Goal: Task Accomplishment & Management: Use online tool/utility

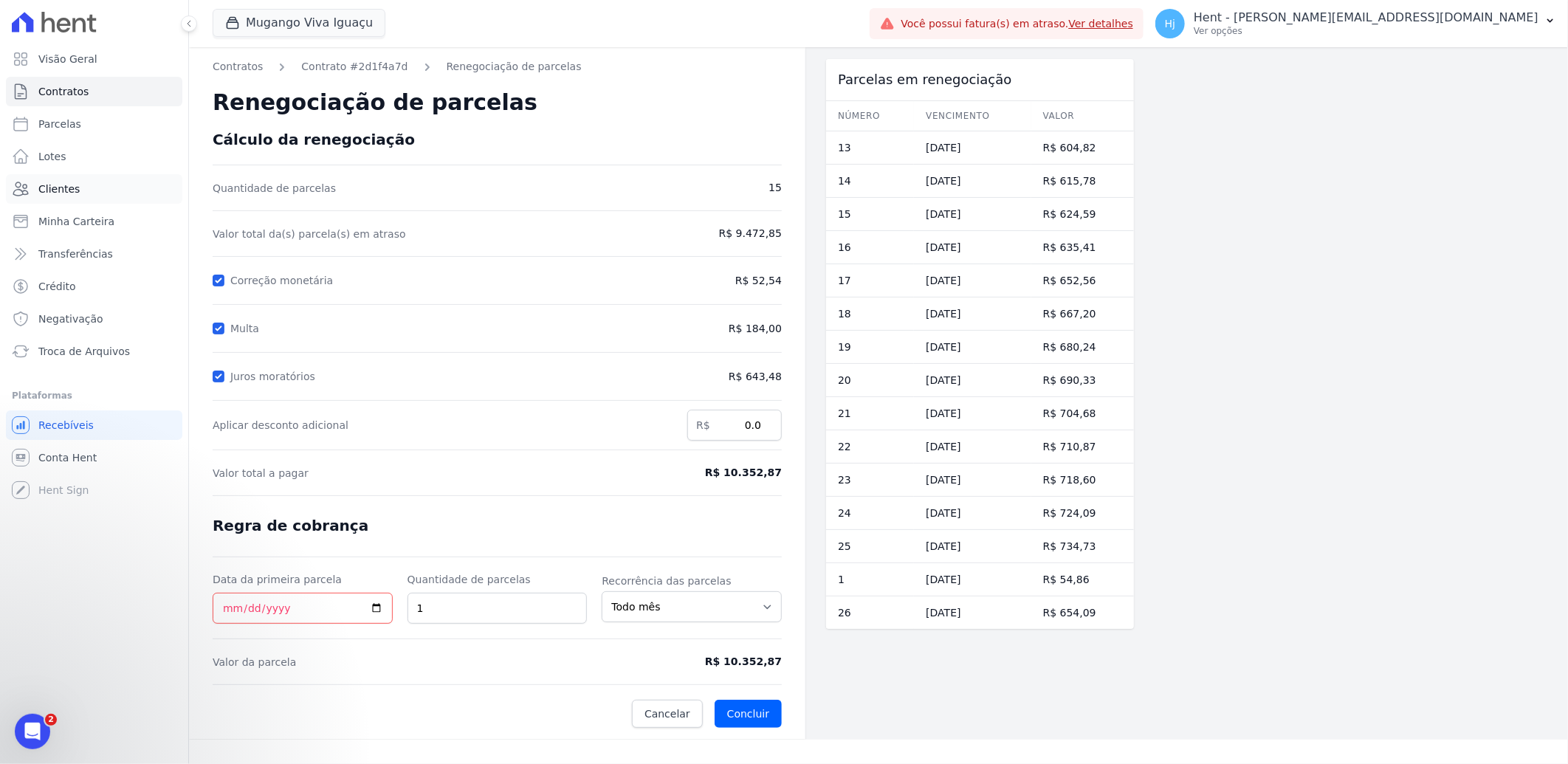
click at [64, 187] on span "Clientes" at bounding box center [58, 189] width 41 height 15
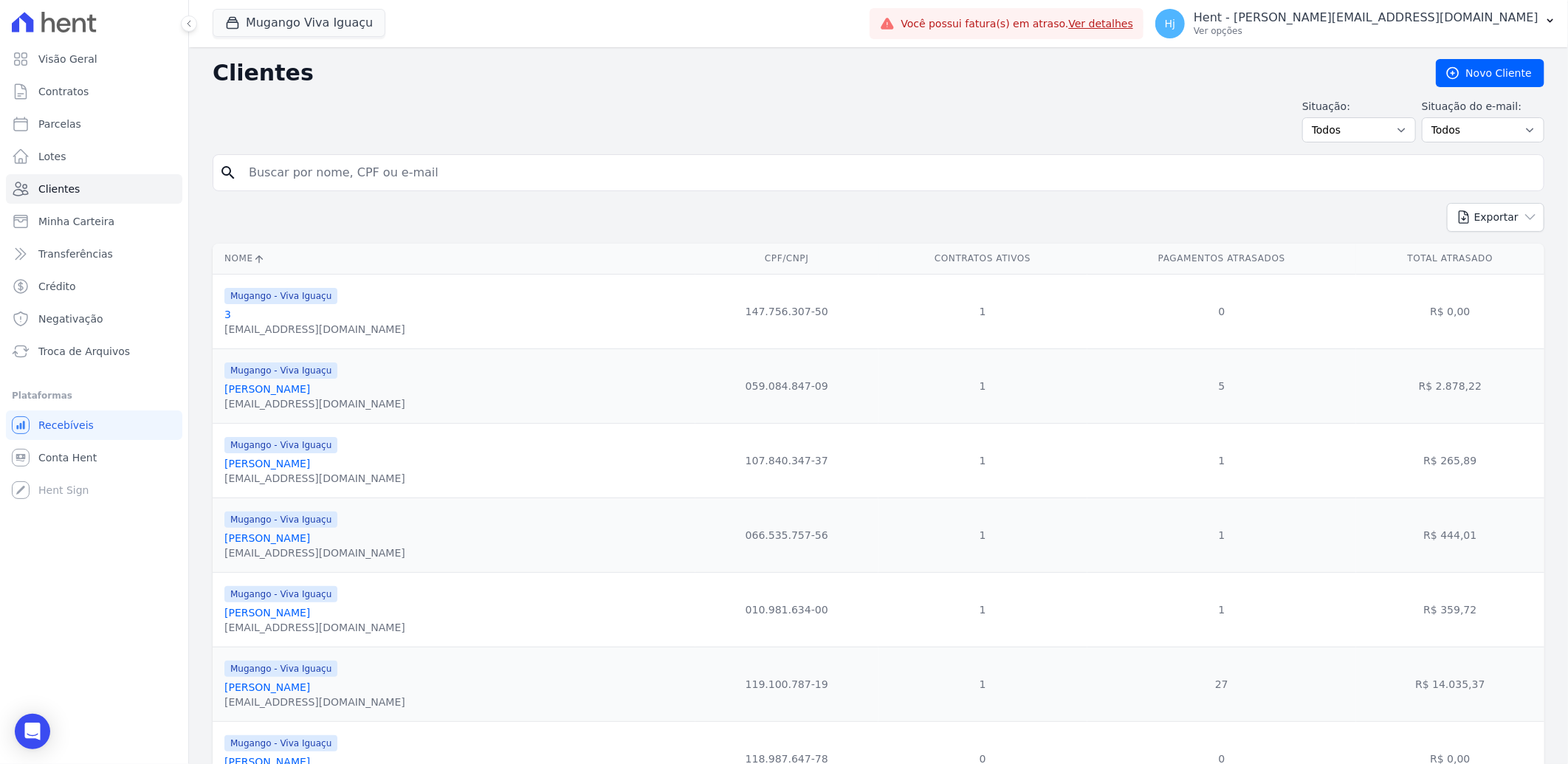
click at [288, 166] on input "search" at bounding box center [889, 173] width 1298 height 30
paste input "[PERSON_NAME]"
type input "[PERSON_NAME]"
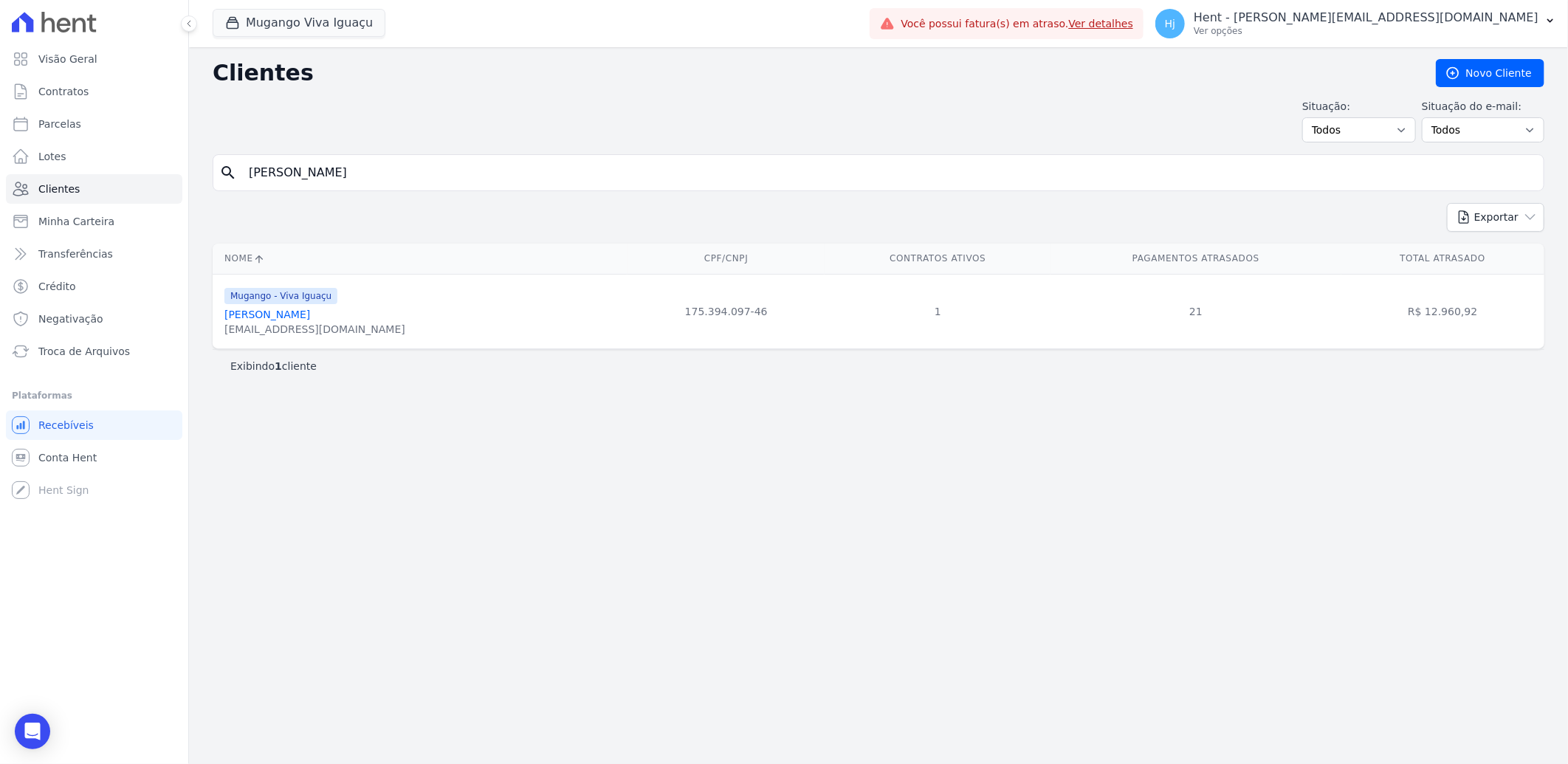
click at [305, 319] on link "[PERSON_NAME]" at bounding box center [267, 315] width 86 height 12
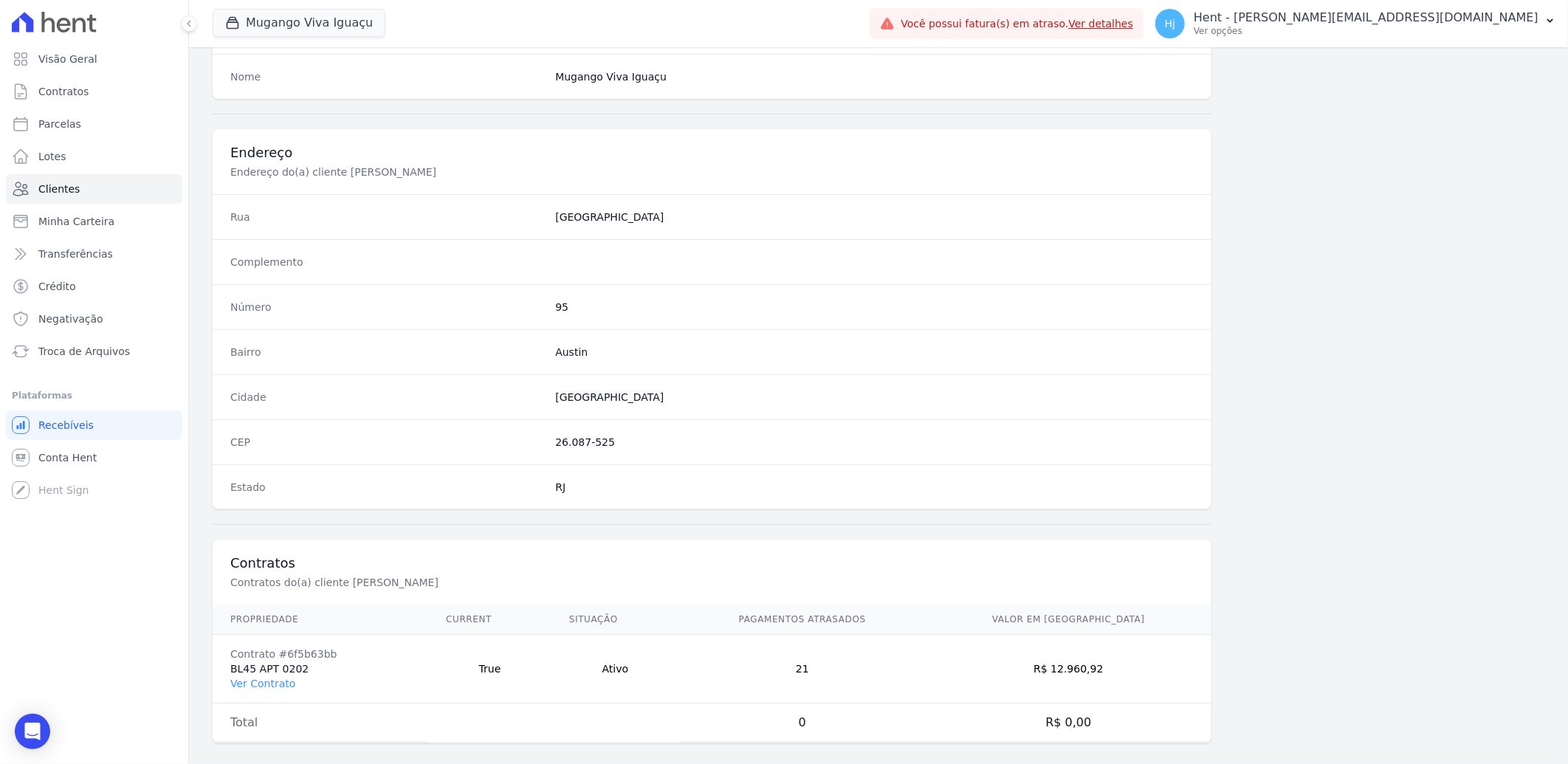
scroll to position [619, 0]
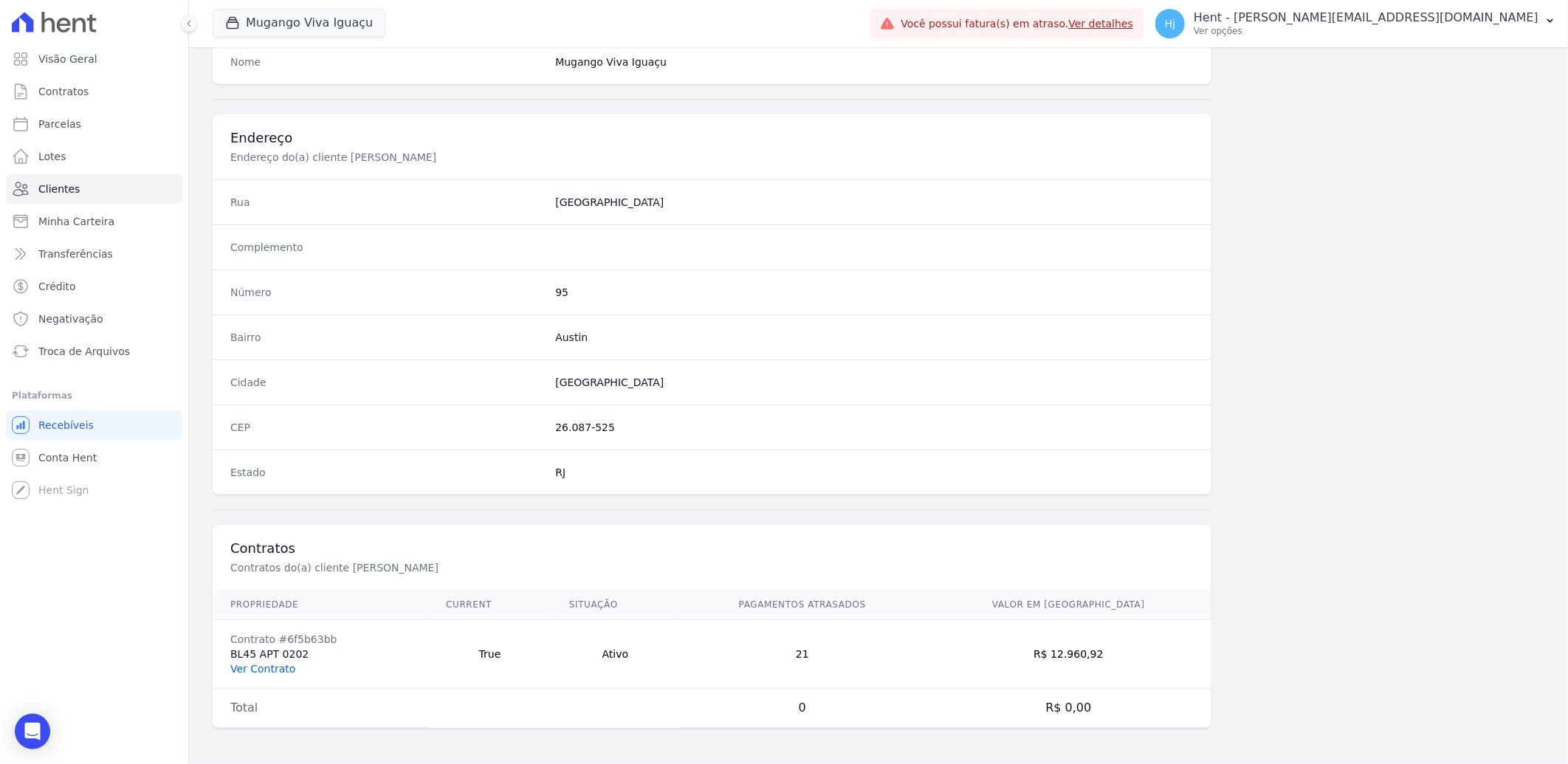
click at [263, 667] on link "Ver Contrato" at bounding box center [263, 669] width 65 height 12
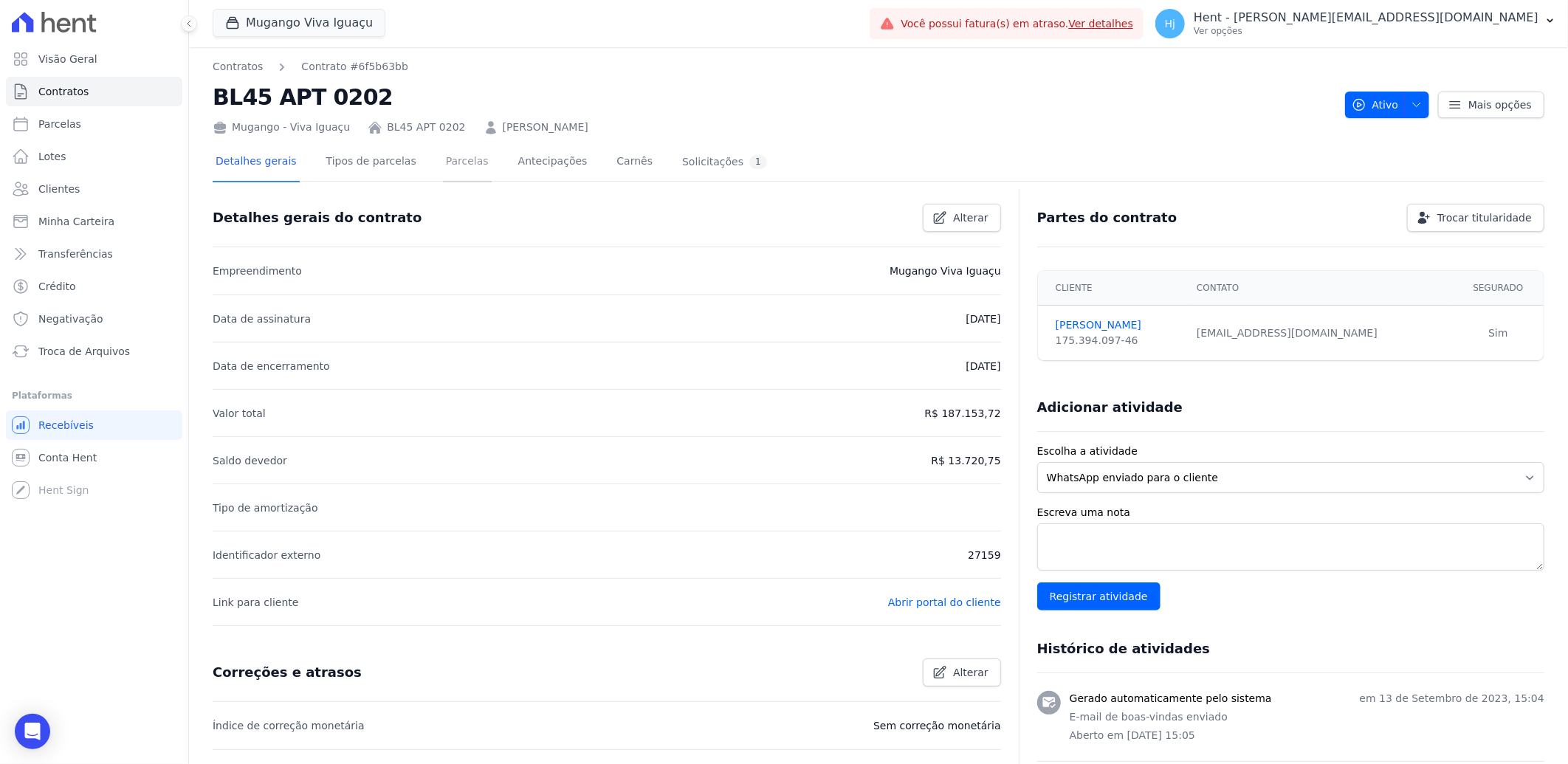
click at [452, 160] on link "Parcelas" at bounding box center [467, 163] width 48 height 39
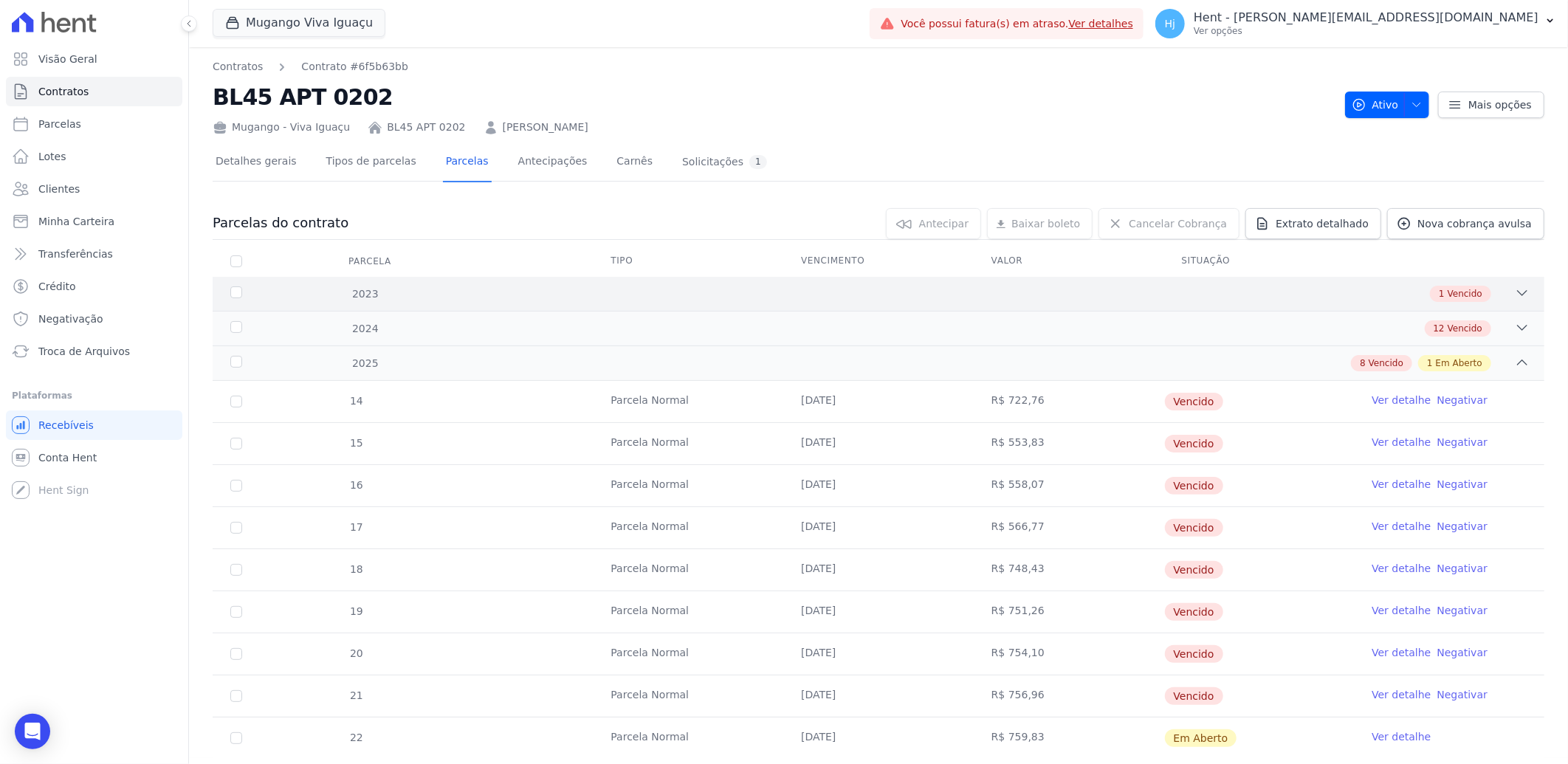
click at [237, 286] on div "2023" at bounding box center [289, 294] width 122 height 16
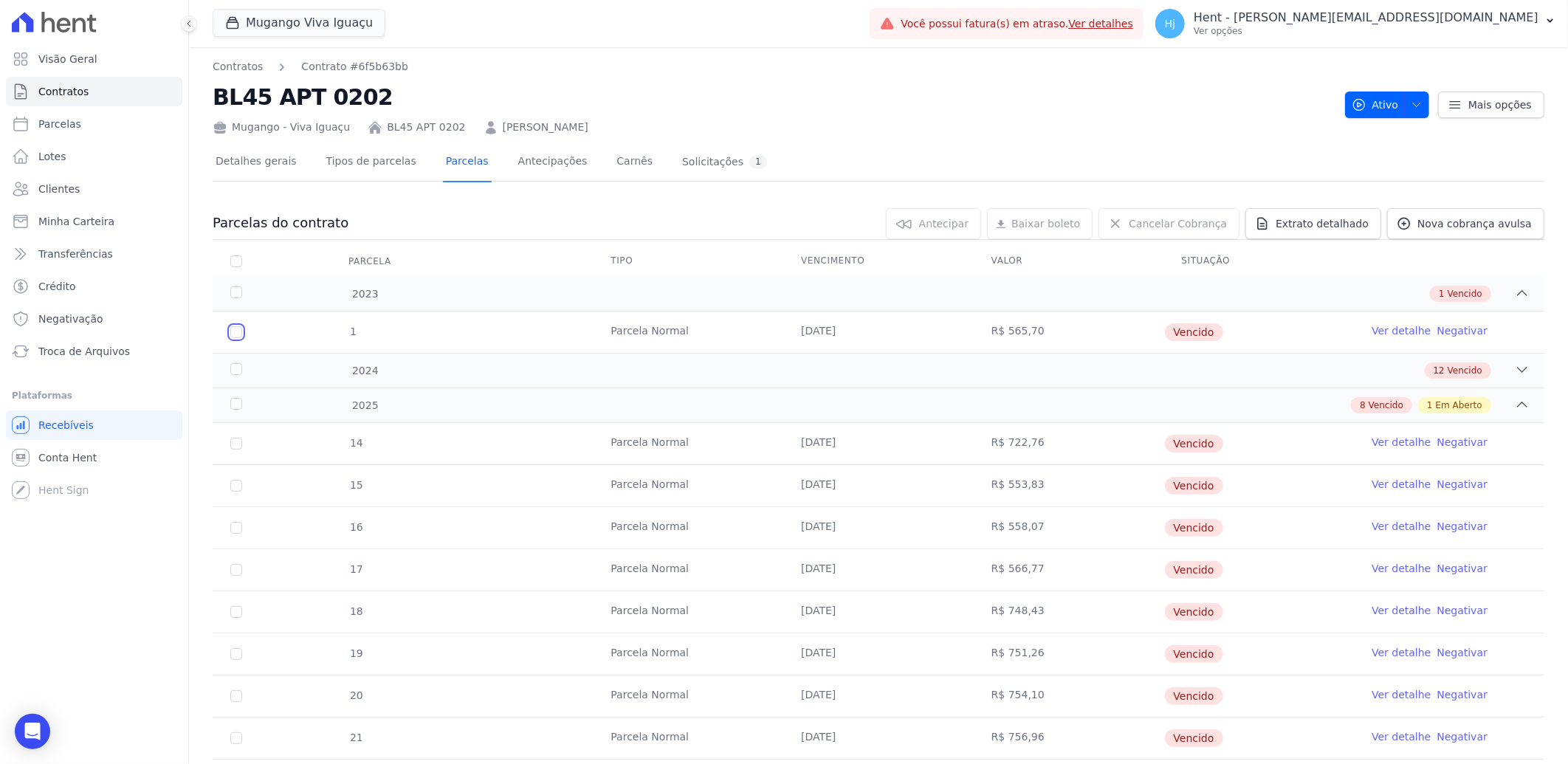
click at [237, 329] on input "checkbox" at bounding box center [236, 332] width 12 height 12
checkbox input "true"
click at [234, 371] on div "2024" at bounding box center [289, 371] width 122 height 16
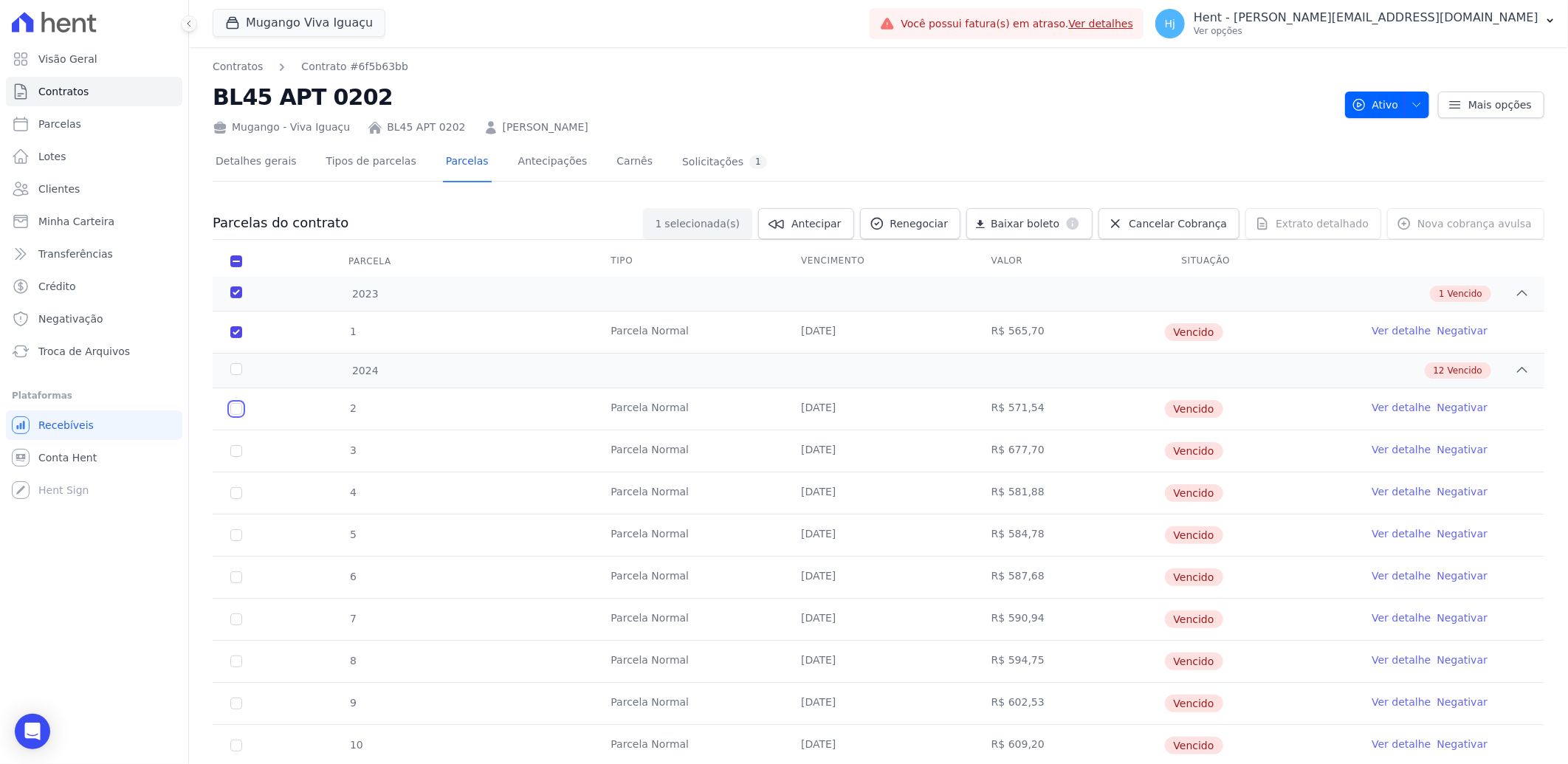
click at [234, 410] on input "checkbox" at bounding box center [236, 409] width 12 height 12
checkbox input "true"
click at [236, 448] on input "checkbox" at bounding box center [236, 451] width 12 height 12
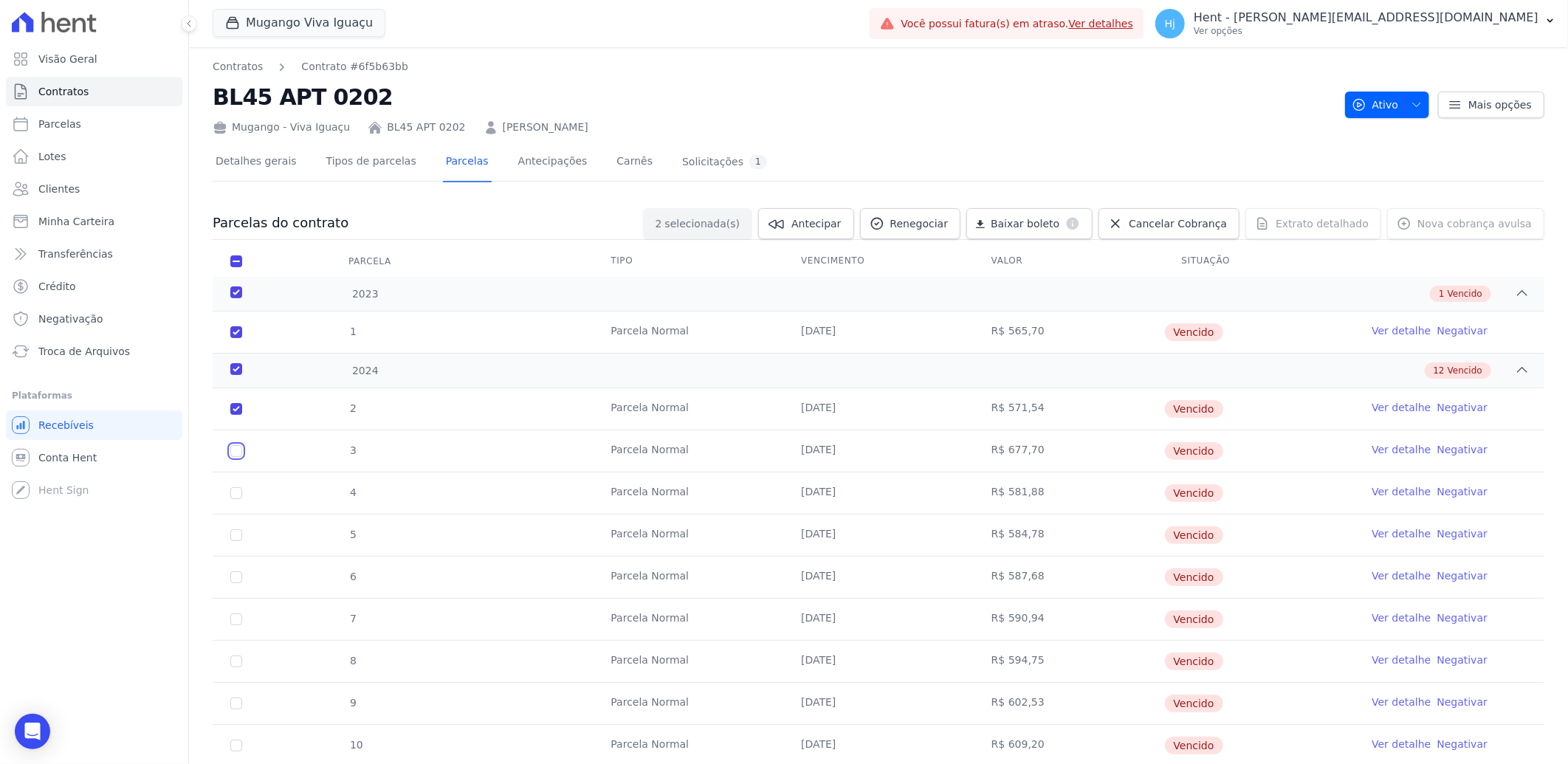
checkbox input "true"
click at [234, 481] on td "4" at bounding box center [236, 492] width 47 height 41
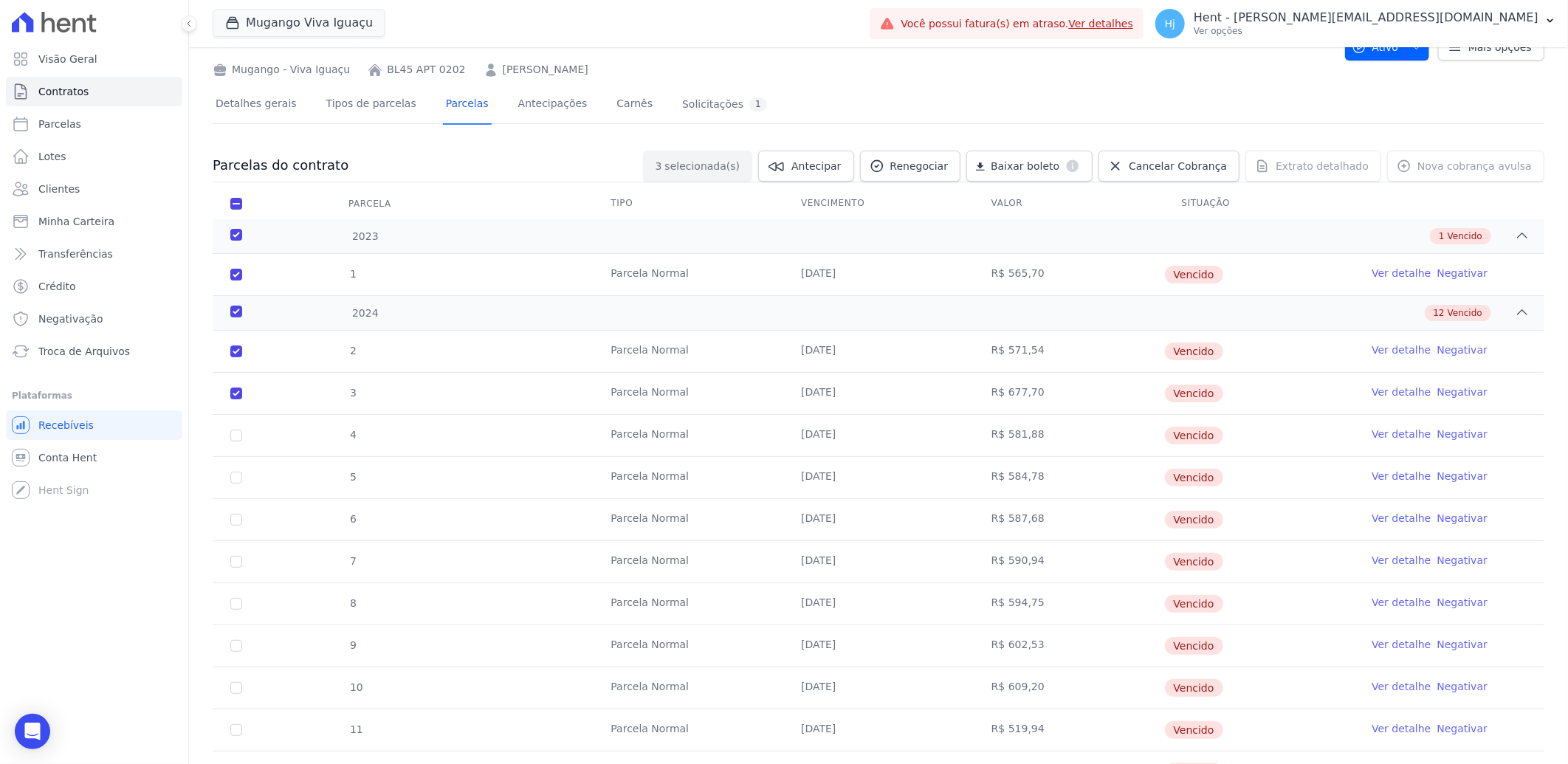
scroll to position [164, 0]
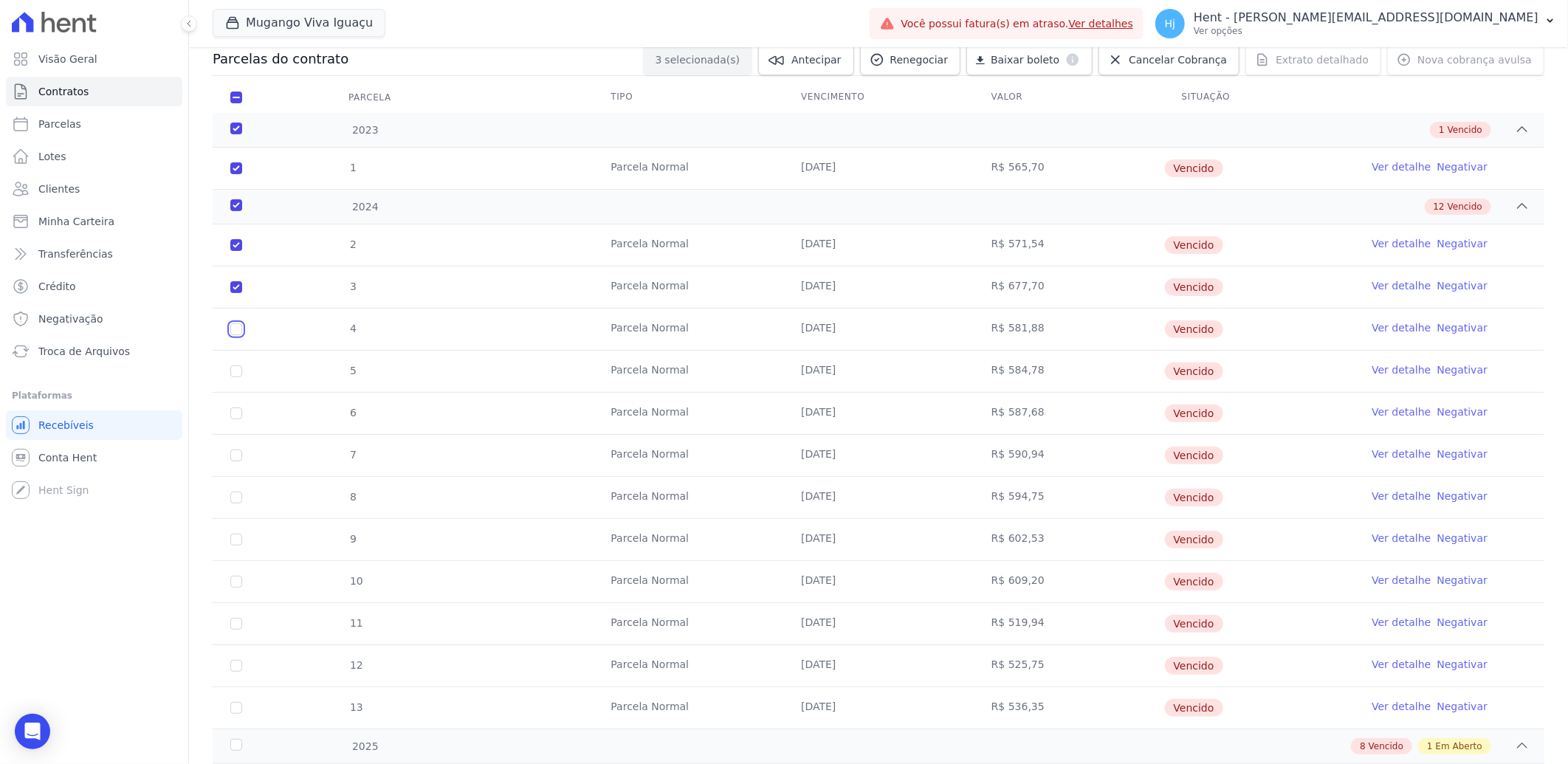
click at [236, 333] on input "checkbox" at bounding box center [236, 329] width 12 height 12
checkbox input "true"
click at [240, 372] on input "checkbox" at bounding box center [236, 372] width 12 height 12
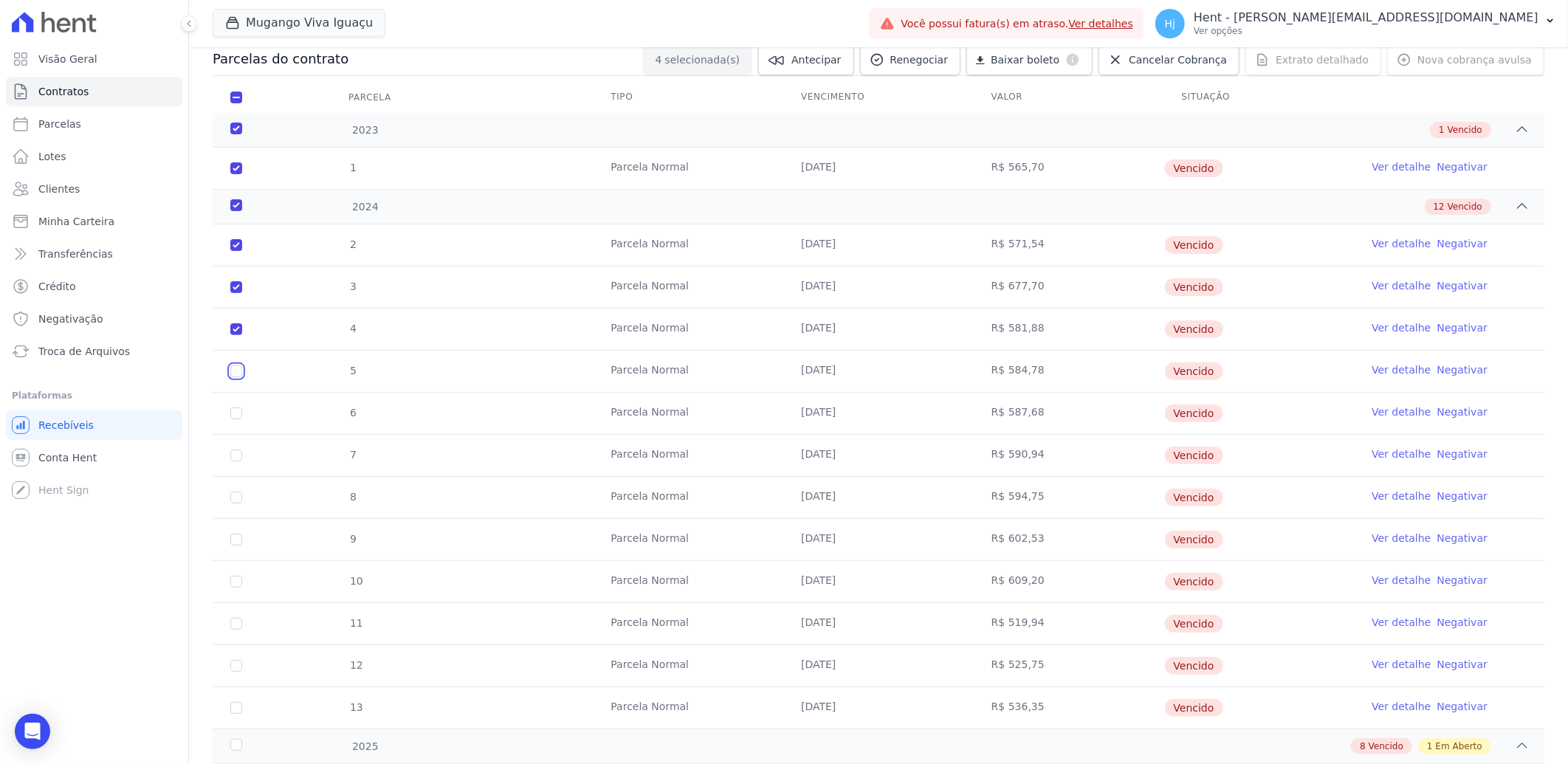
checkbox input "true"
click at [238, 415] on input "checkbox" at bounding box center [236, 413] width 12 height 12
checkbox input "true"
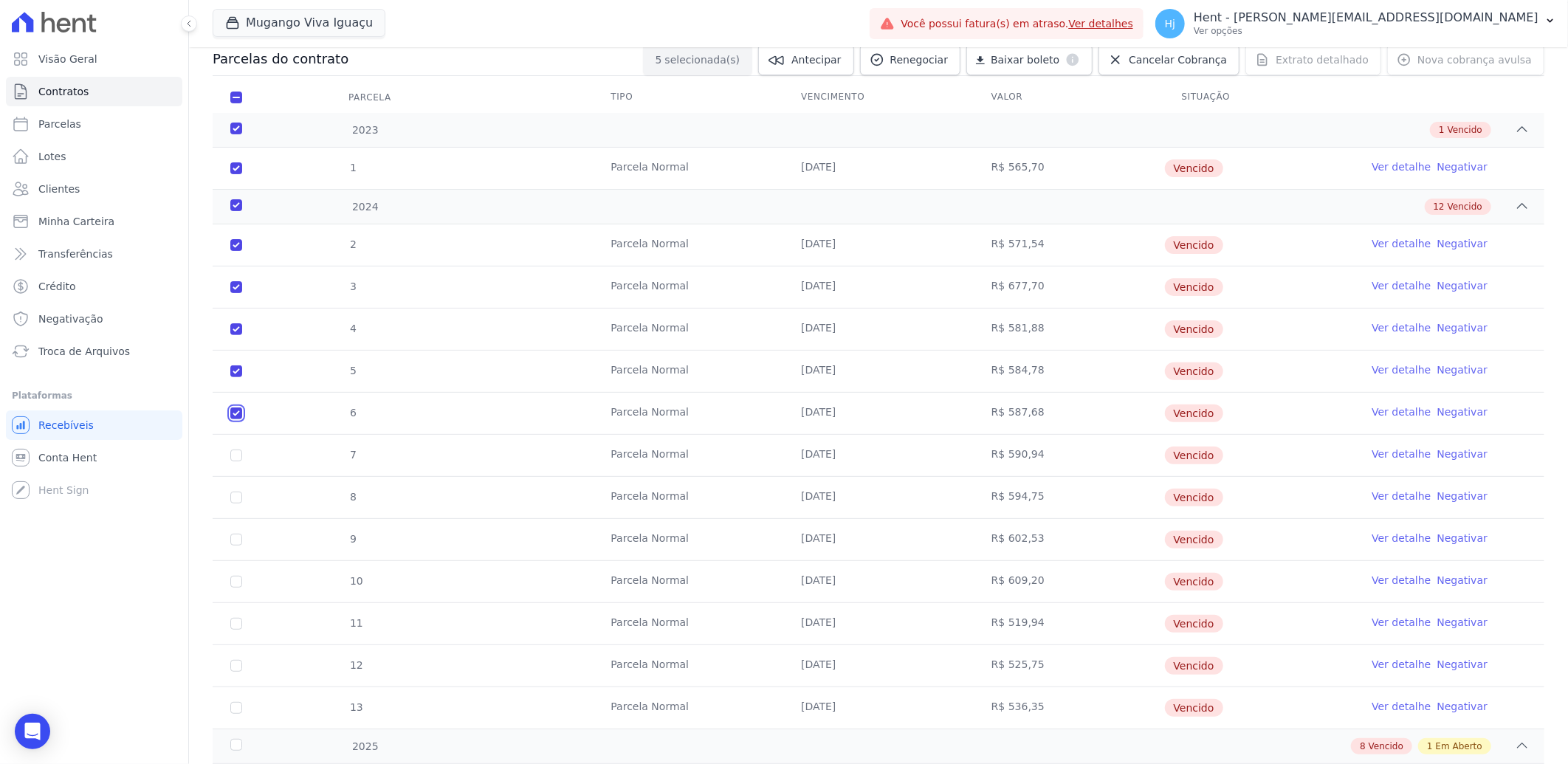
checkbox input "true"
click at [236, 451] on input "checkbox" at bounding box center [236, 456] width 12 height 12
checkbox input "true"
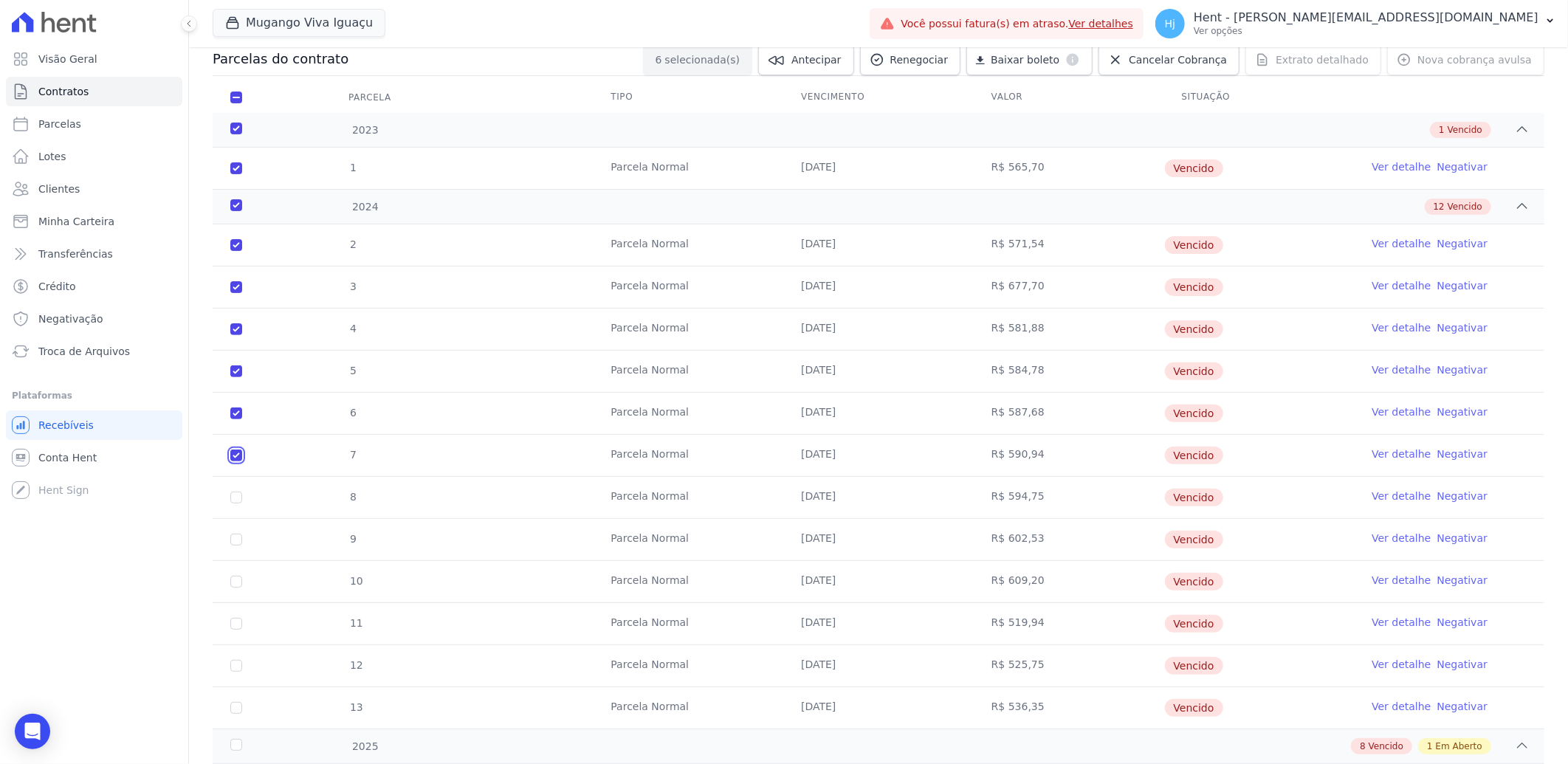
checkbox input "true"
click at [231, 499] on input "checkbox" at bounding box center [236, 498] width 12 height 12
checkbox input "true"
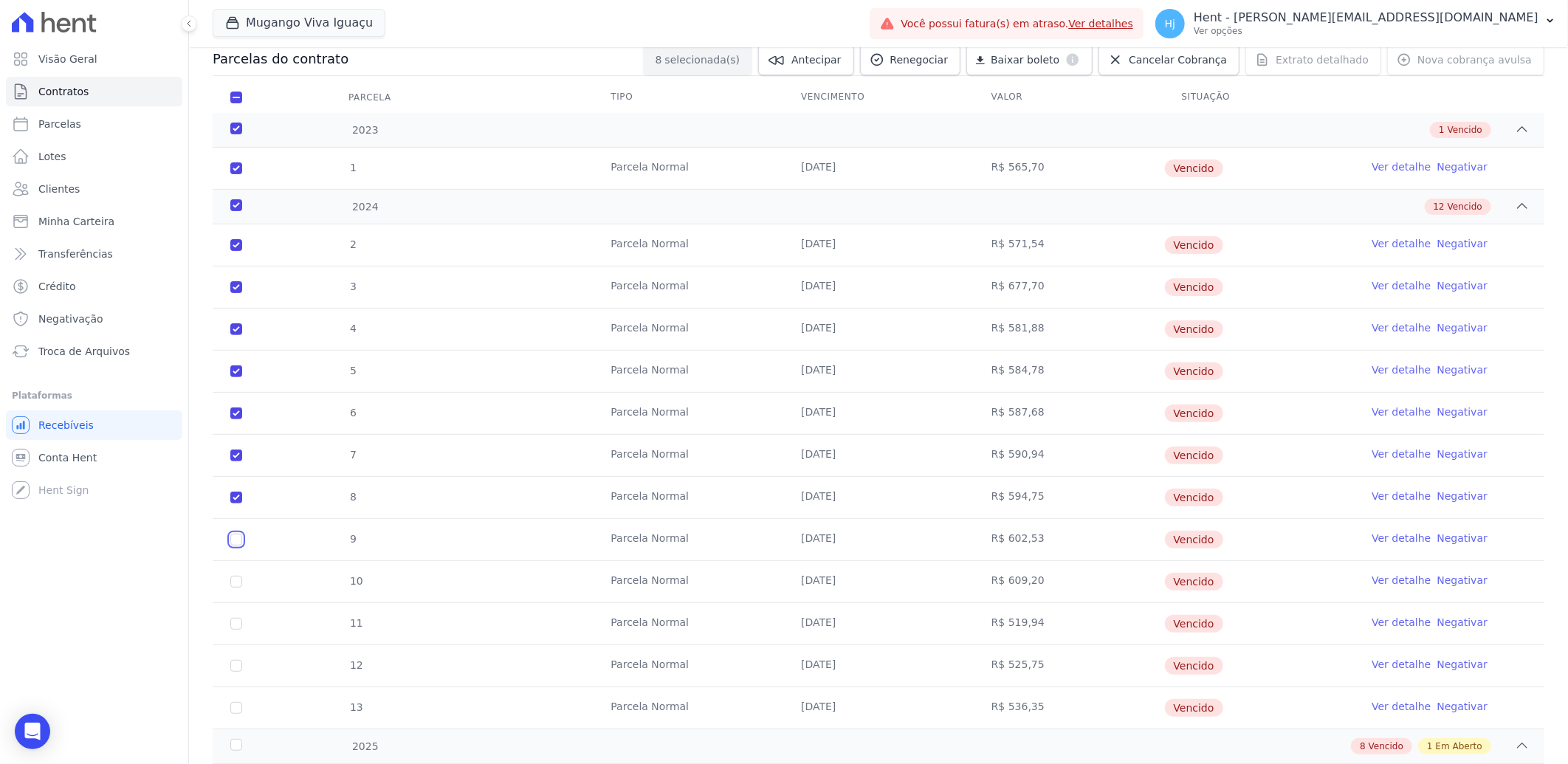
click at [235, 537] on input "checkbox" at bounding box center [236, 540] width 12 height 12
checkbox input "true"
click at [232, 581] on input "checkbox" at bounding box center [236, 582] width 12 height 12
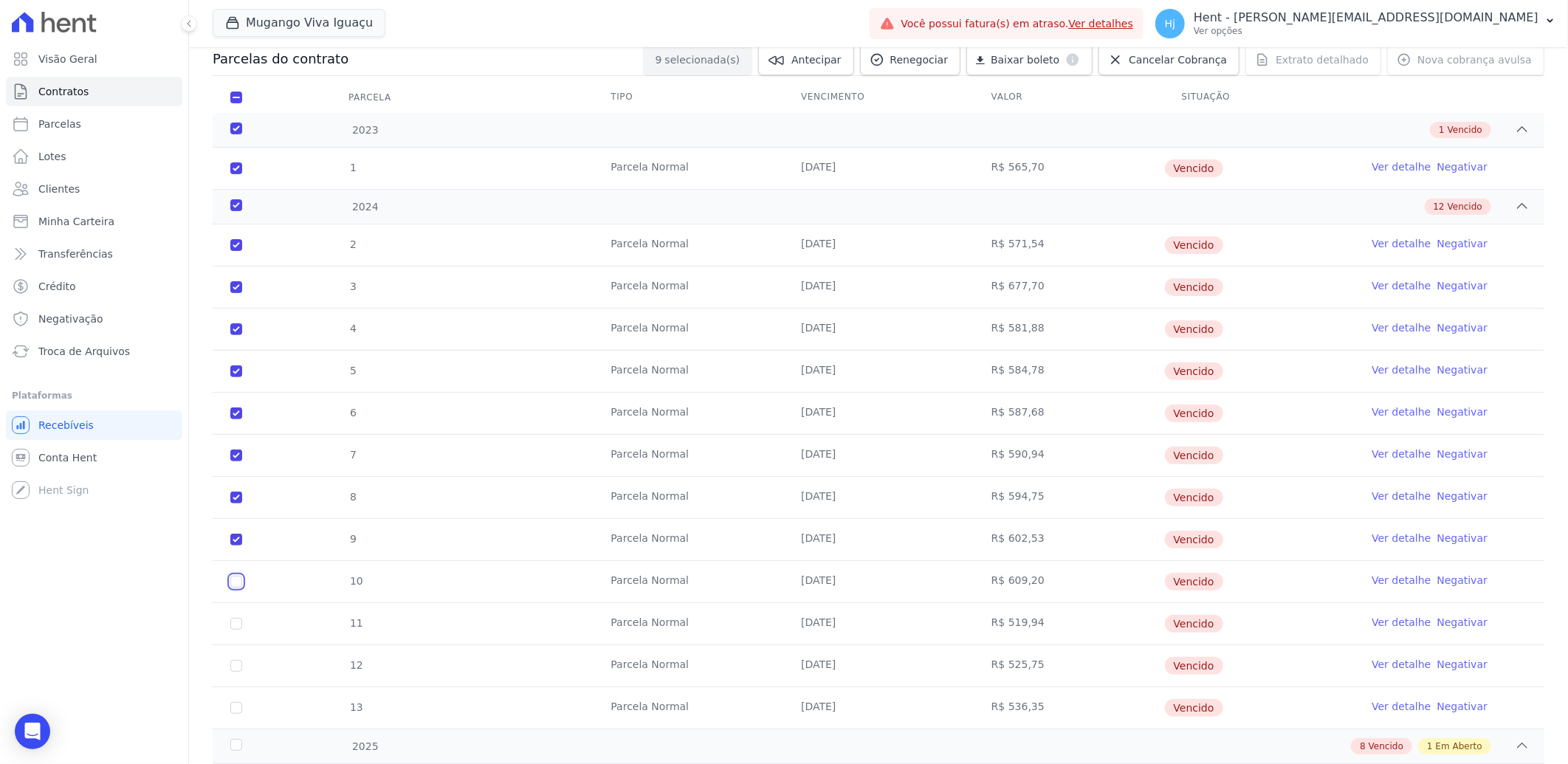
checkbox input "true"
click at [235, 625] on input "checkbox" at bounding box center [236, 624] width 12 height 12
checkbox input "true"
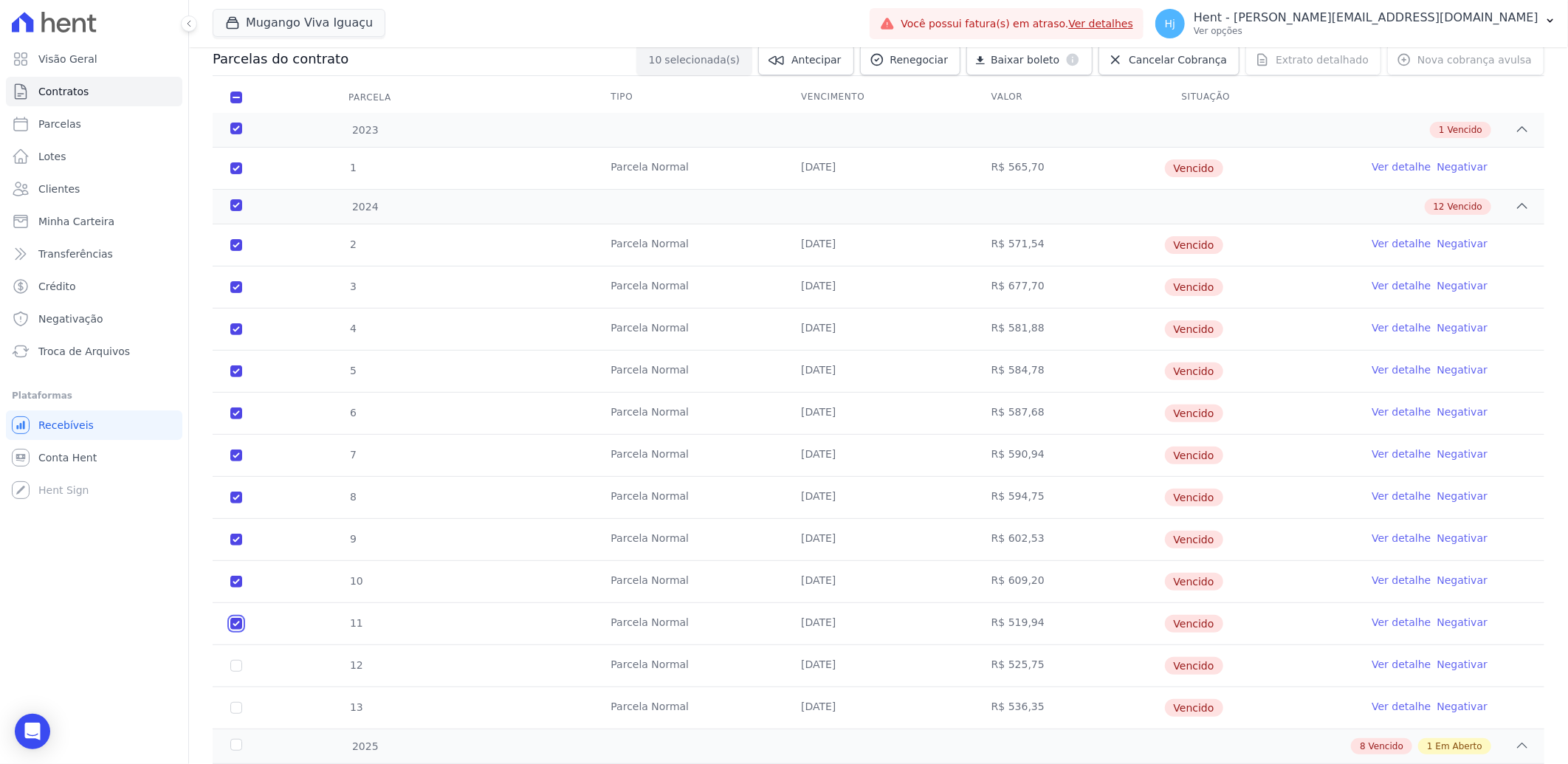
checkbox input "true"
click at [237, 667] on input "checkbox" at bounding box center [236, 666] width 12 height 12
checkbox input "true"
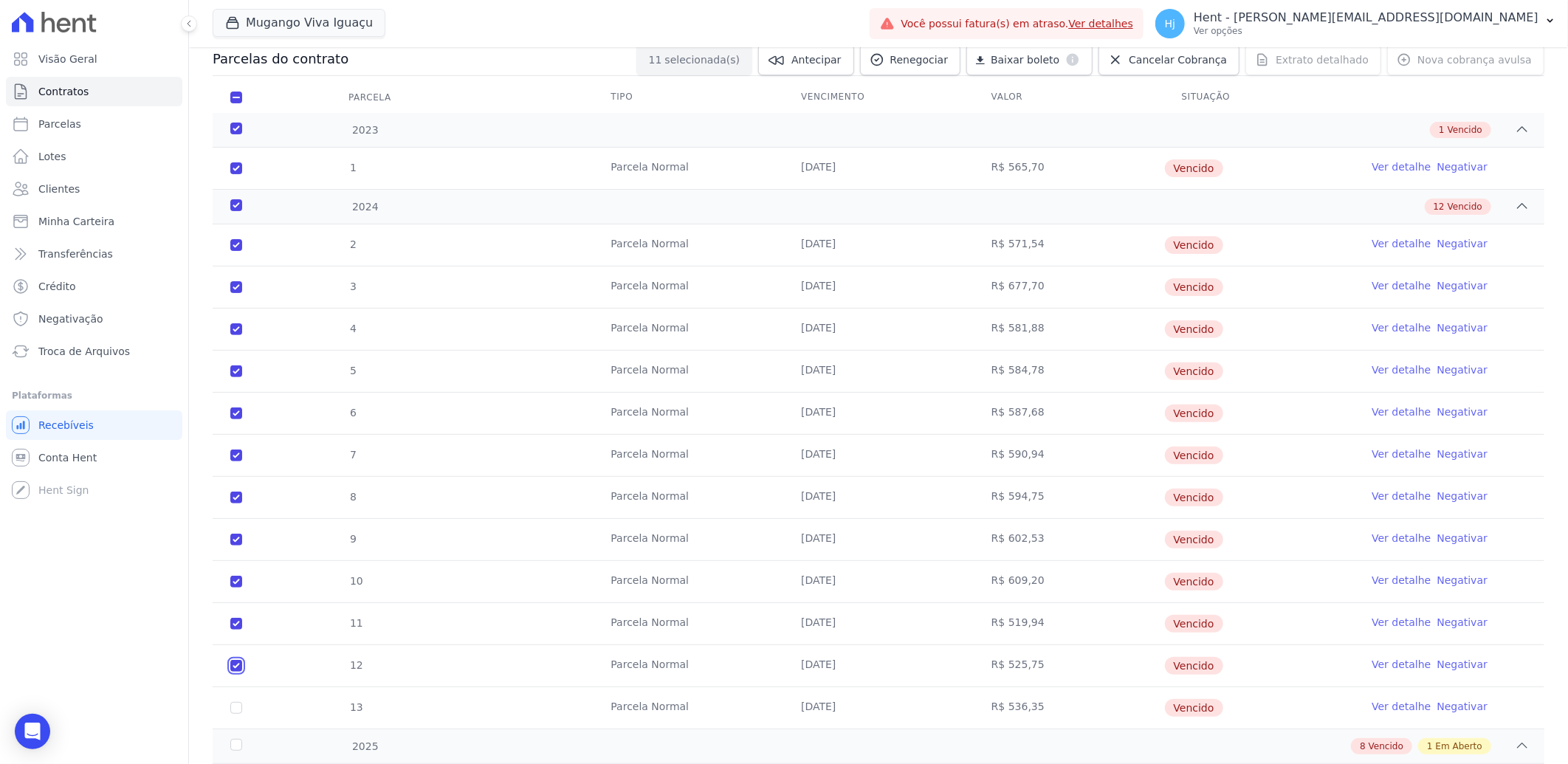
checkbox input "true"
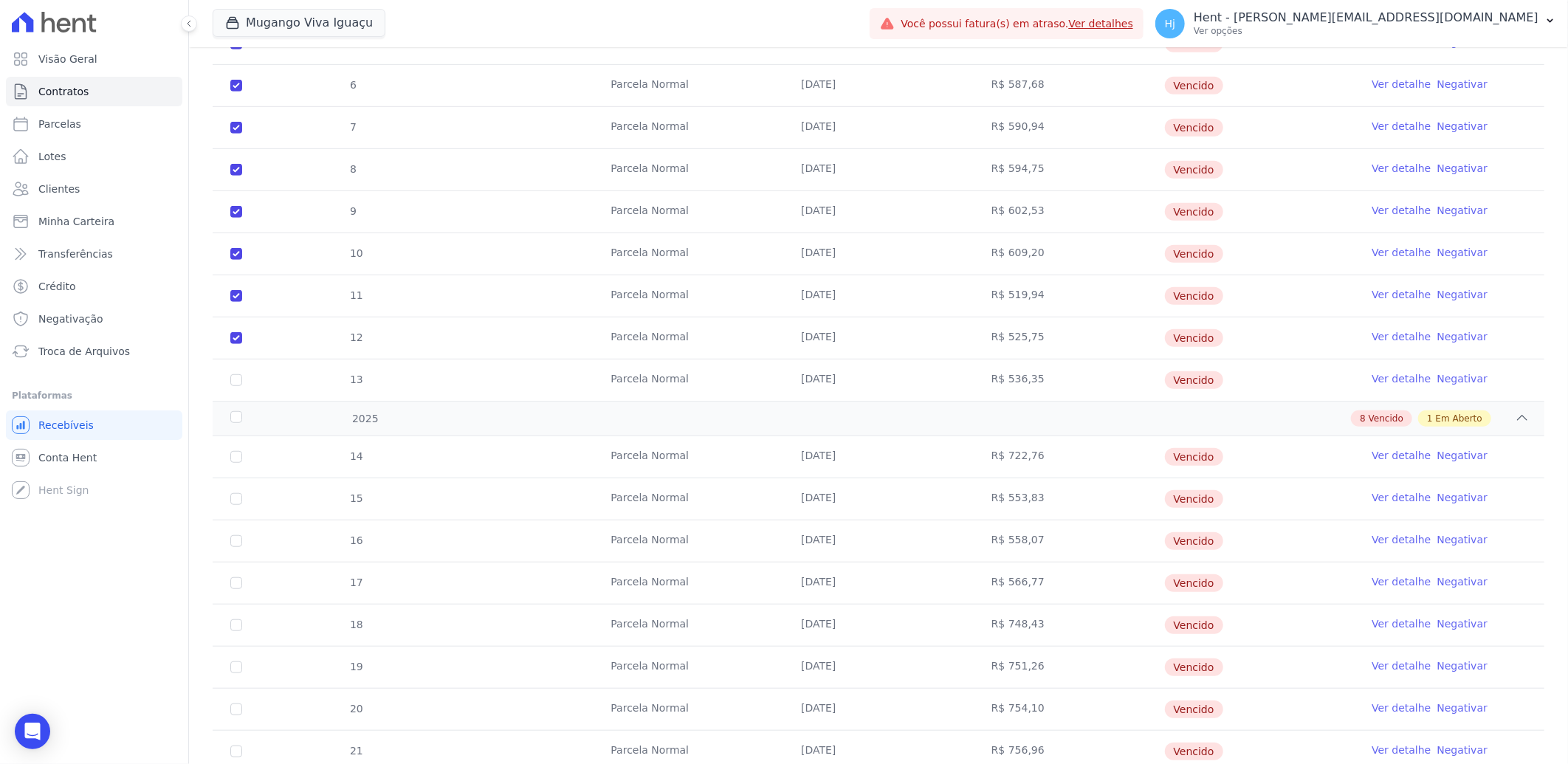
click at [229, 374] on td "13" at bounding box center [236, 380] width 47 height 41
click at [238, 381] on input "checkbox" at bounding box center [236, 381] width 12 height 12
checkbox input "true"
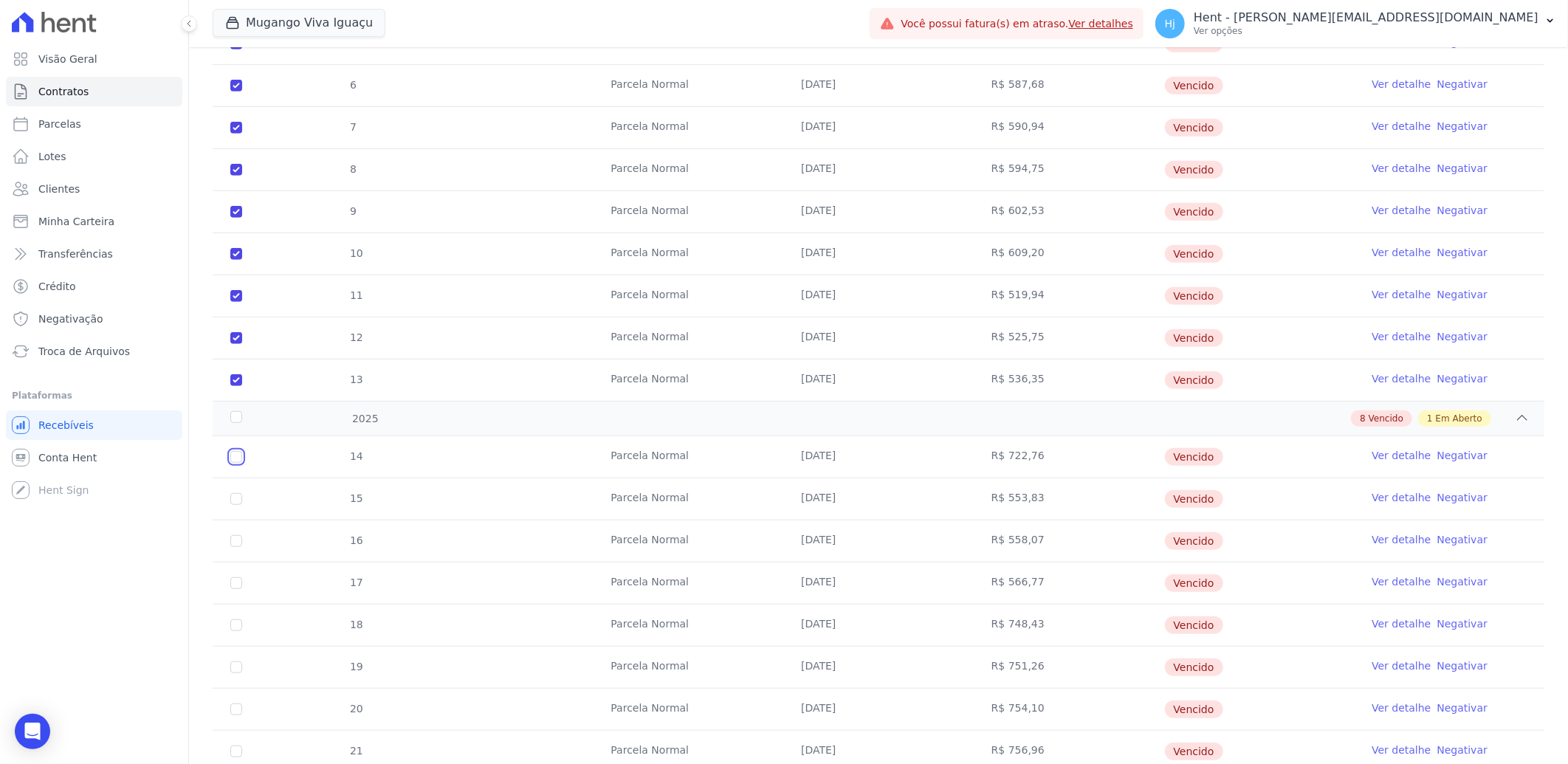
click at [233, 460] on input "checkbox" at bounding box center [236, 457] width 12 height 12
checkbox input "true"
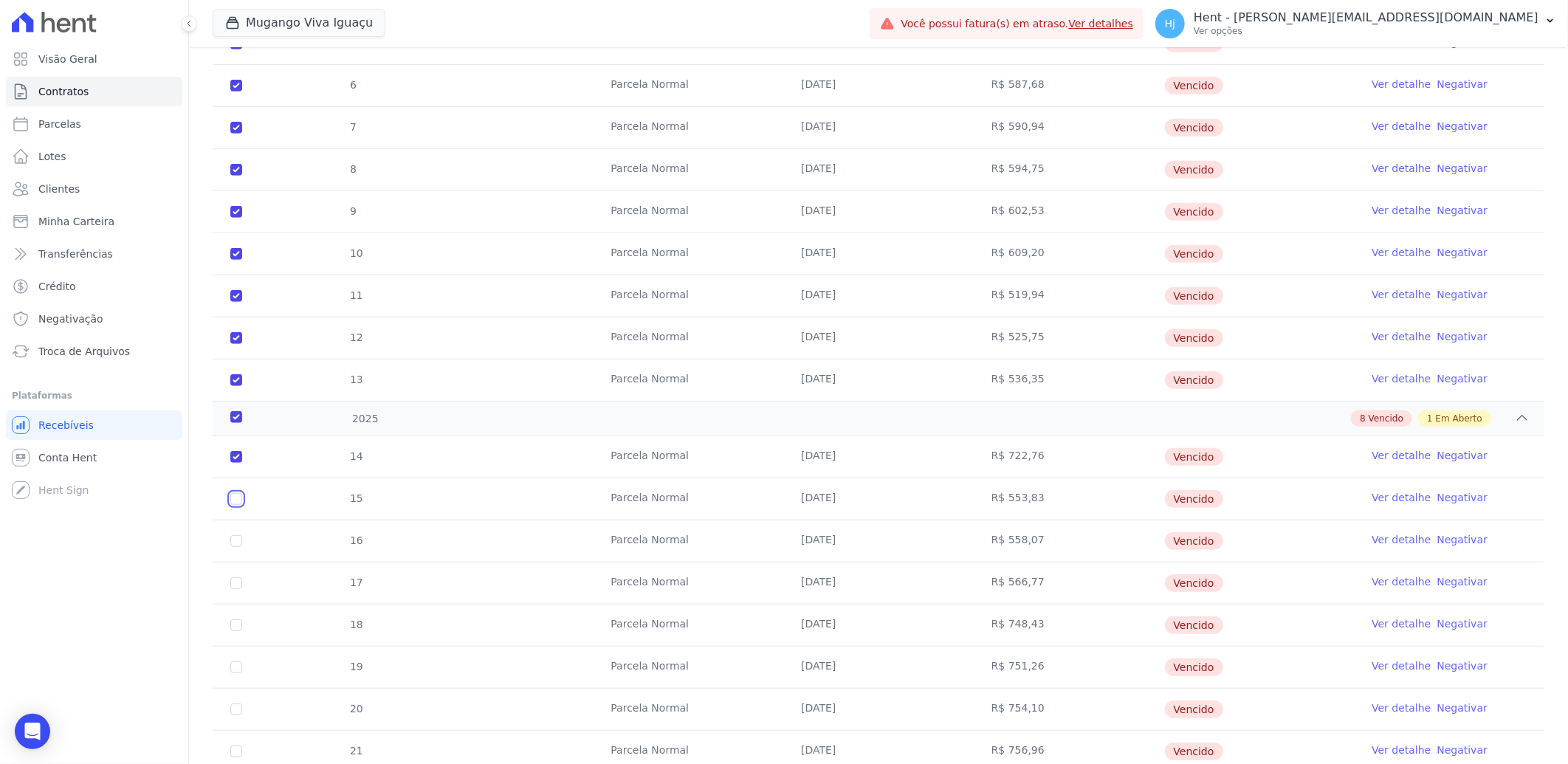
click at [236, 500] on input "checkbox" at bounding box center [236, 499] width 12 height 12
checkbox input "true"
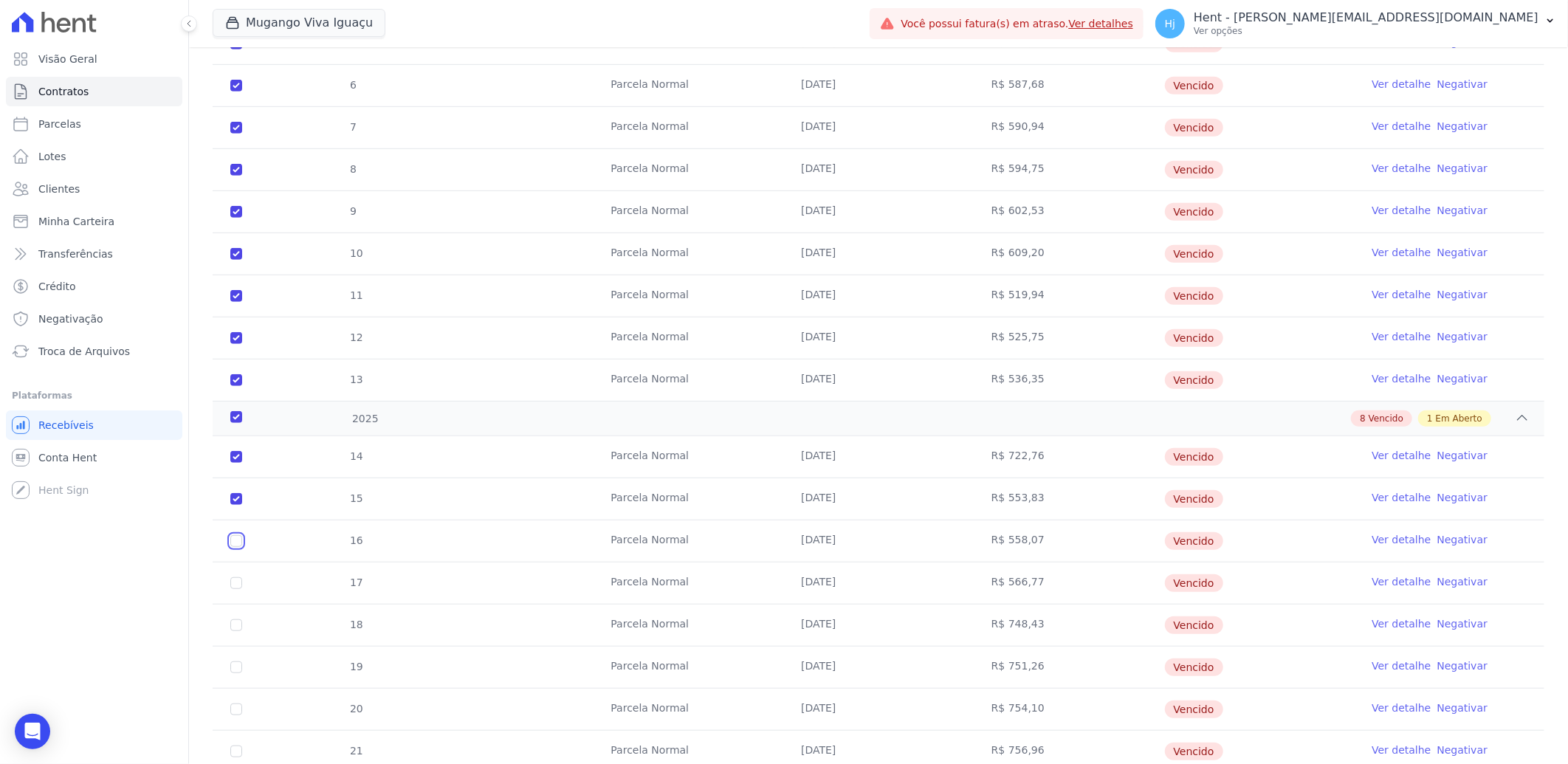
click at [236, 543] on input "checkbox" at bounding box center [236, 542] width 12 height 12
checkbox input "true"
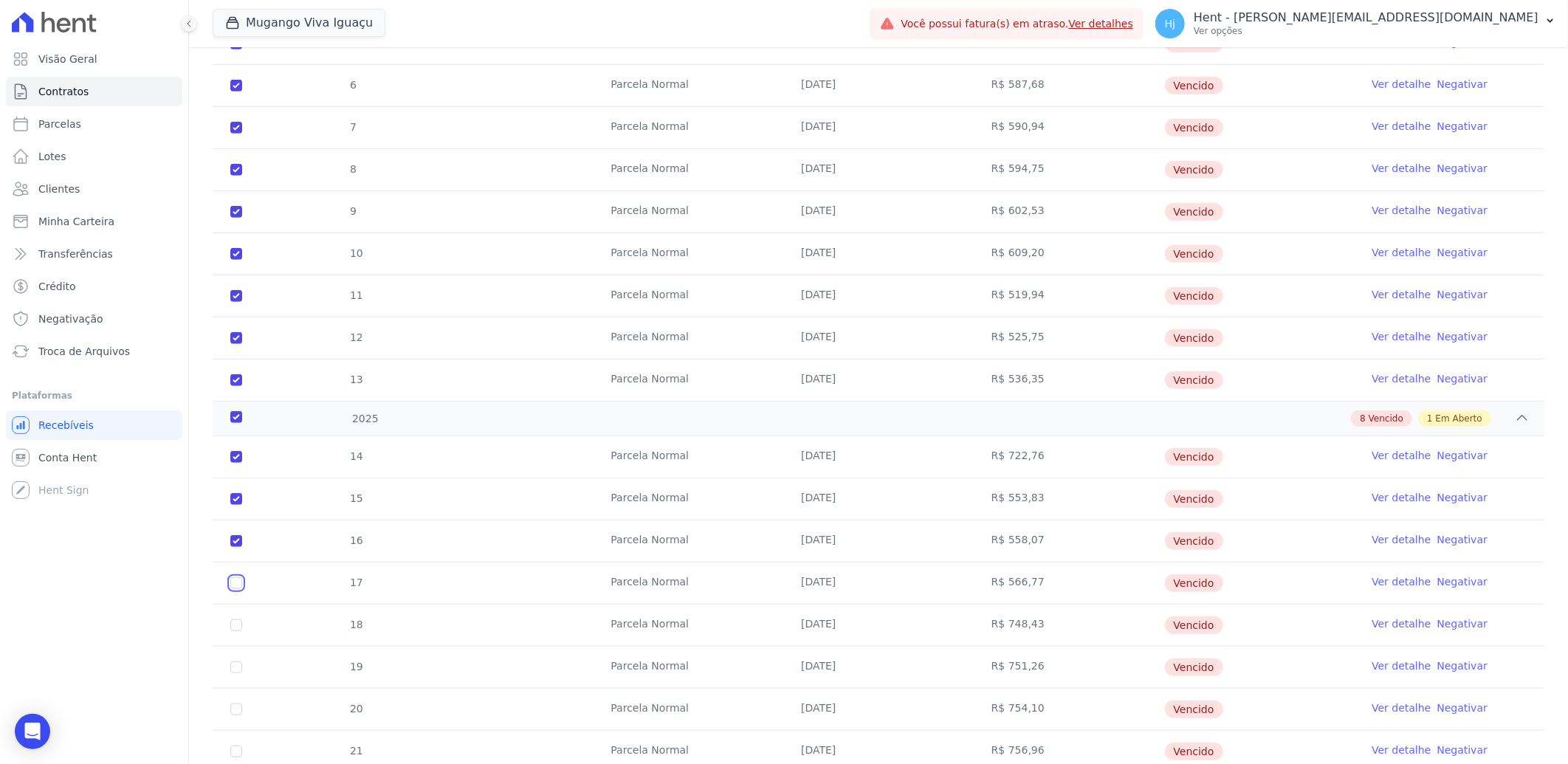
click at [234, 582] on input "checkbox" at bounding box center [236, 583] width 12 height 12
checkbox input "true"
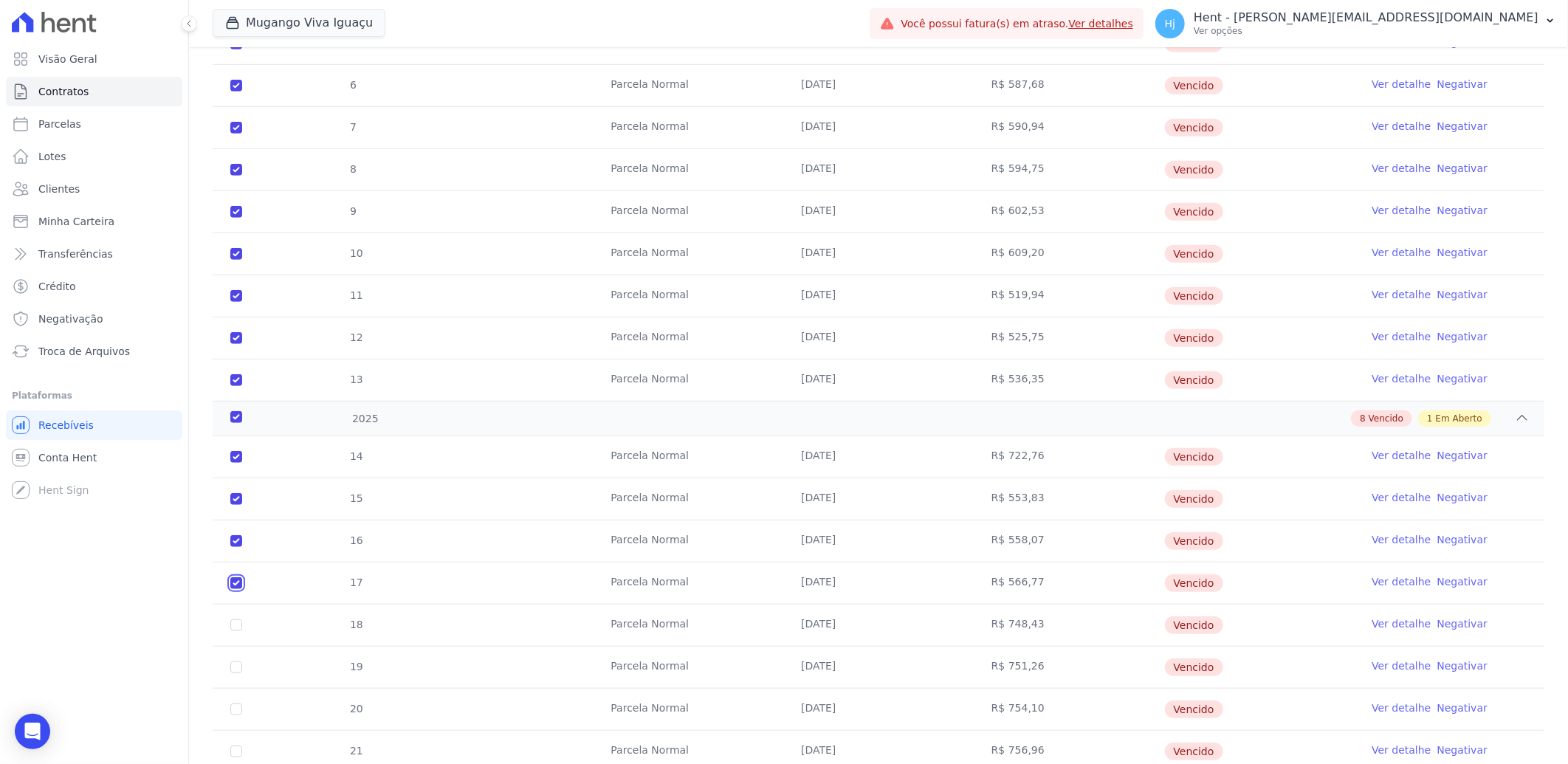
scroll to position [586, 0]
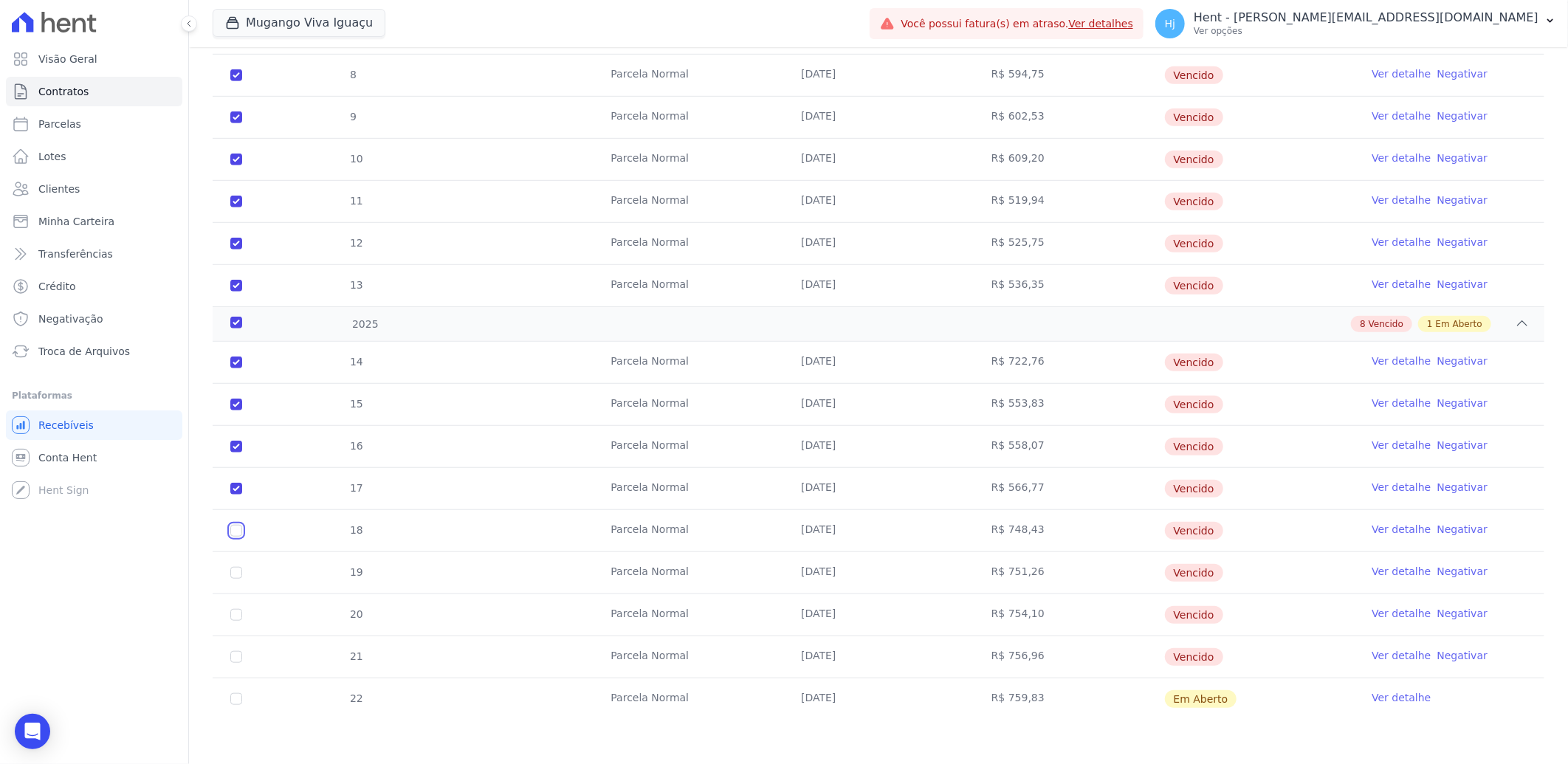
click at [239, 533] on input "checkbox" at bounding box center [236, 531] width 12 height 12
checkbox input "true"
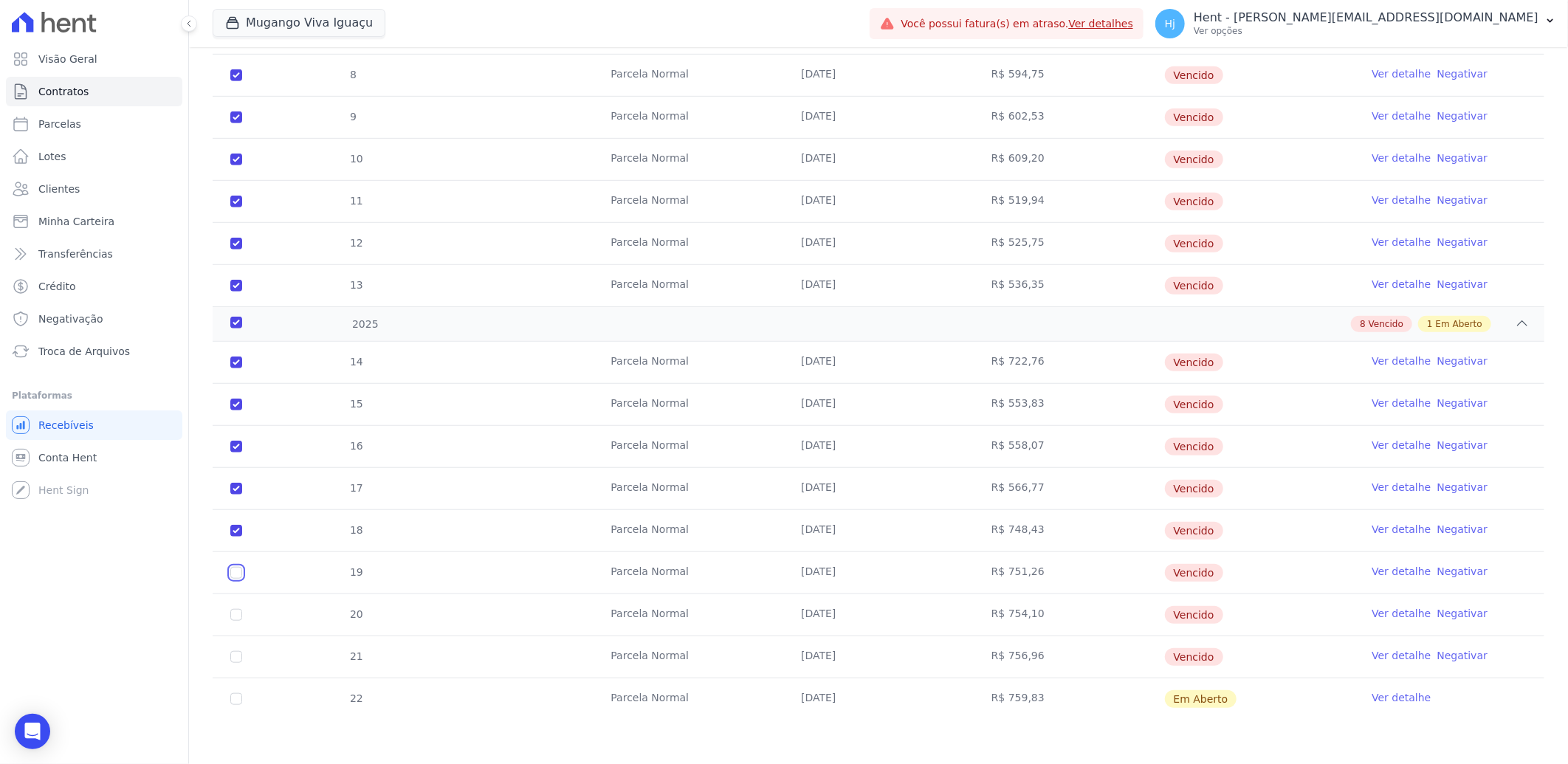
click at [237, 572] on input "checkbox" at bounding box center [236, 573] width 12 height 12
checkbox input "true"
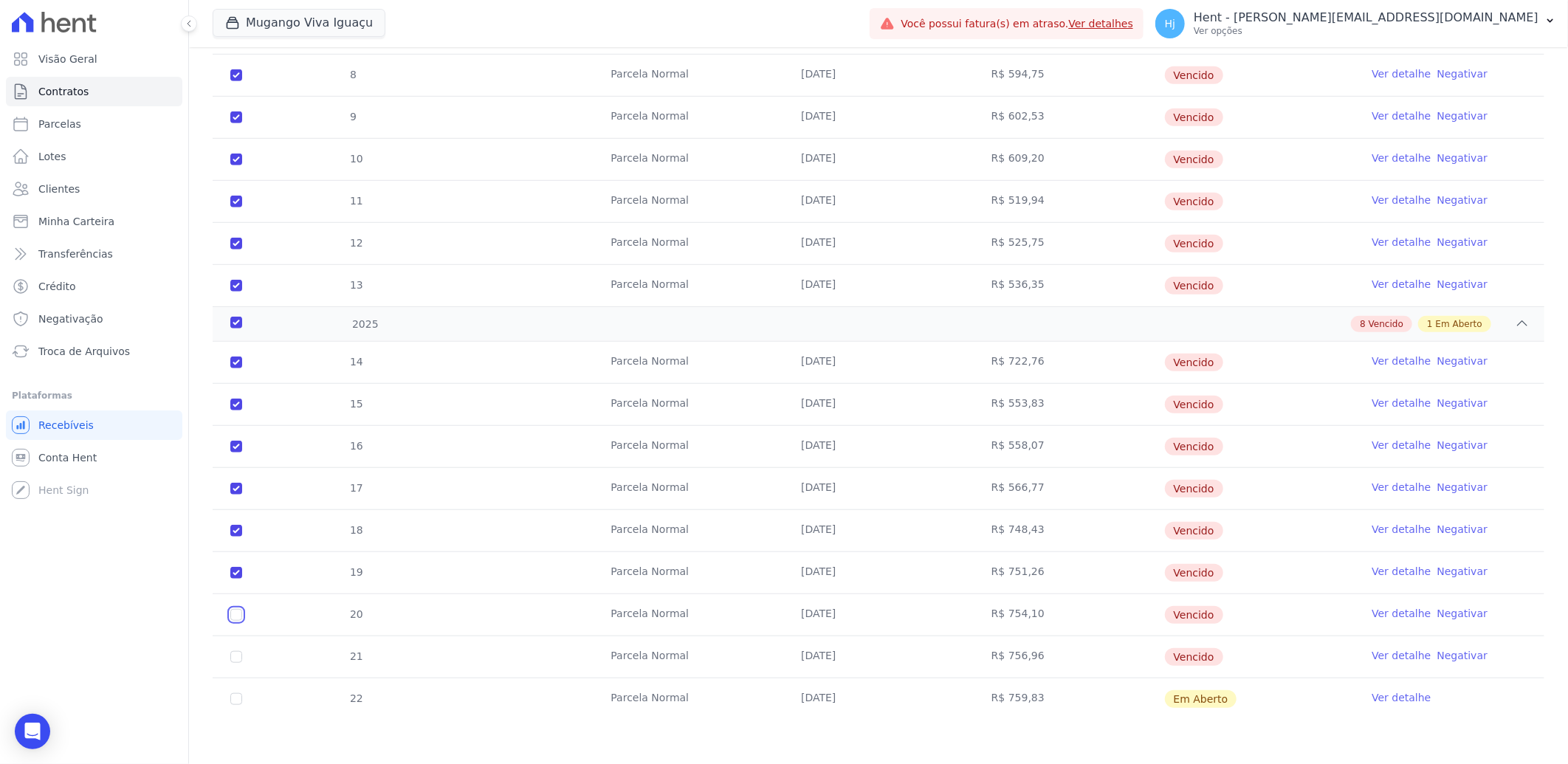
click at [240, 615] on input "checkbox" at bounding box center [236, 616] width 12 height 12
checkbox input "true"
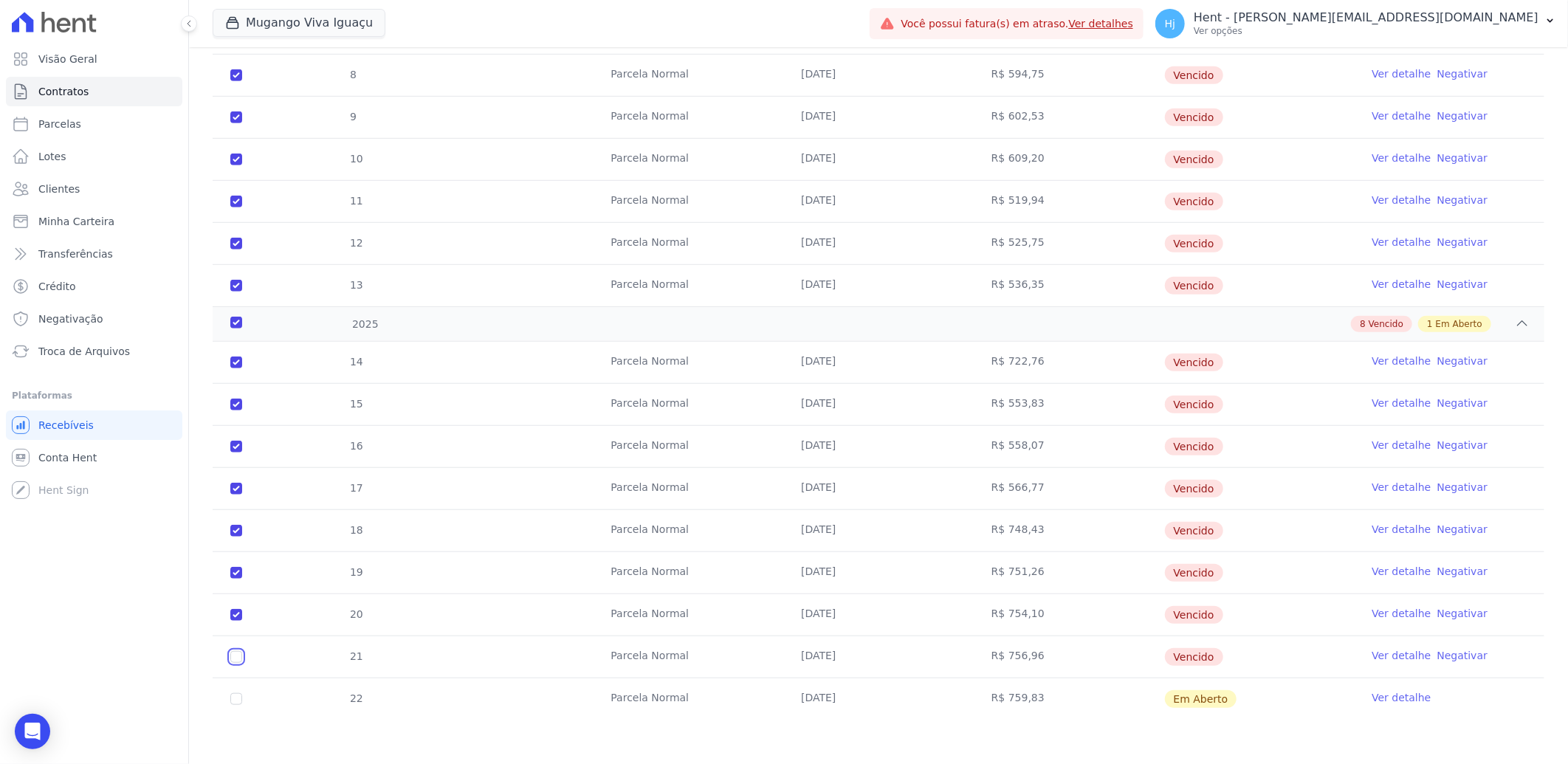
click at [239, 659] on input "checkbox" at bounding box center [236, 657] width 12 height 12
checkbox input "true"
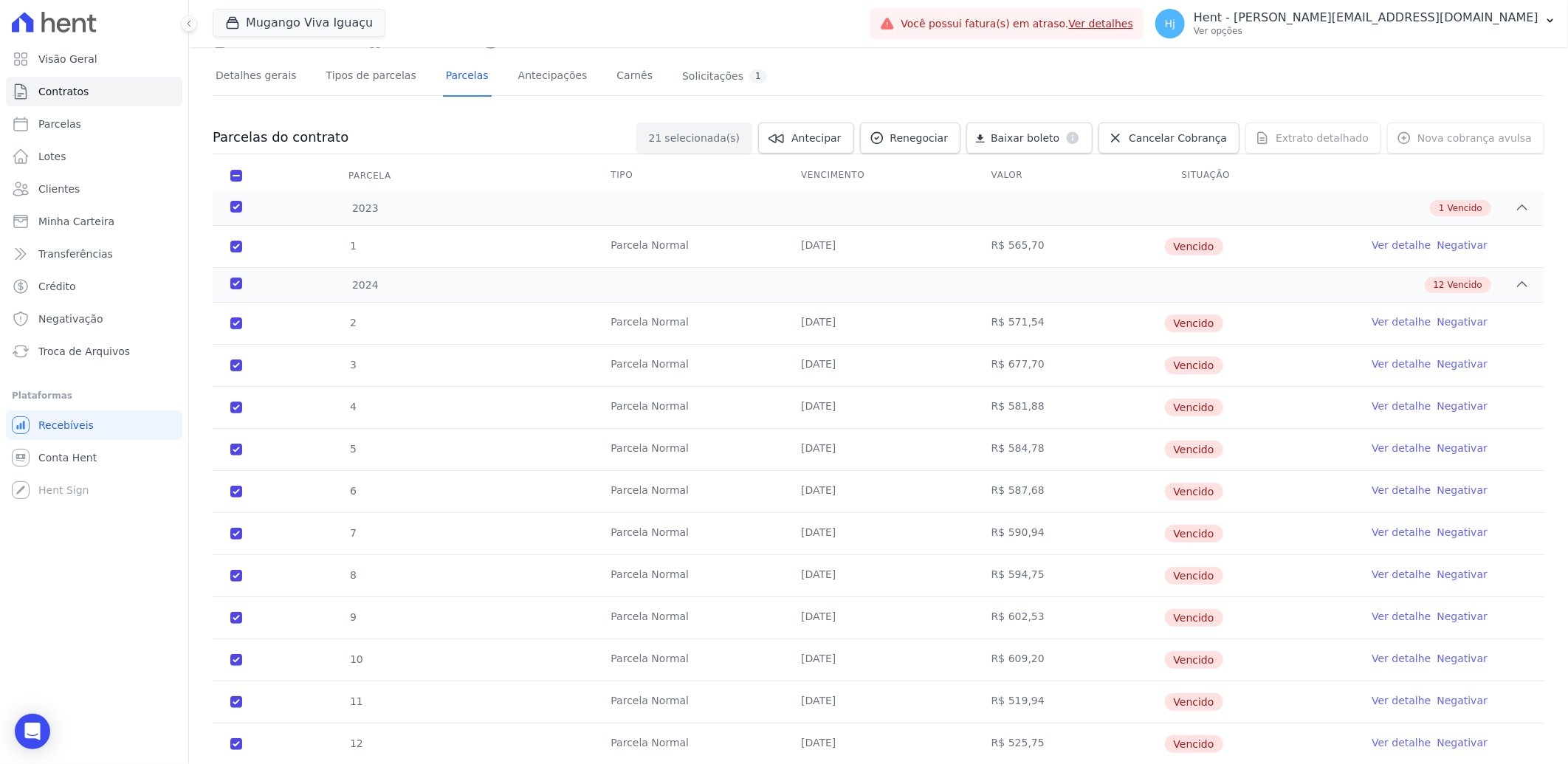
scroll to position [0, 0]
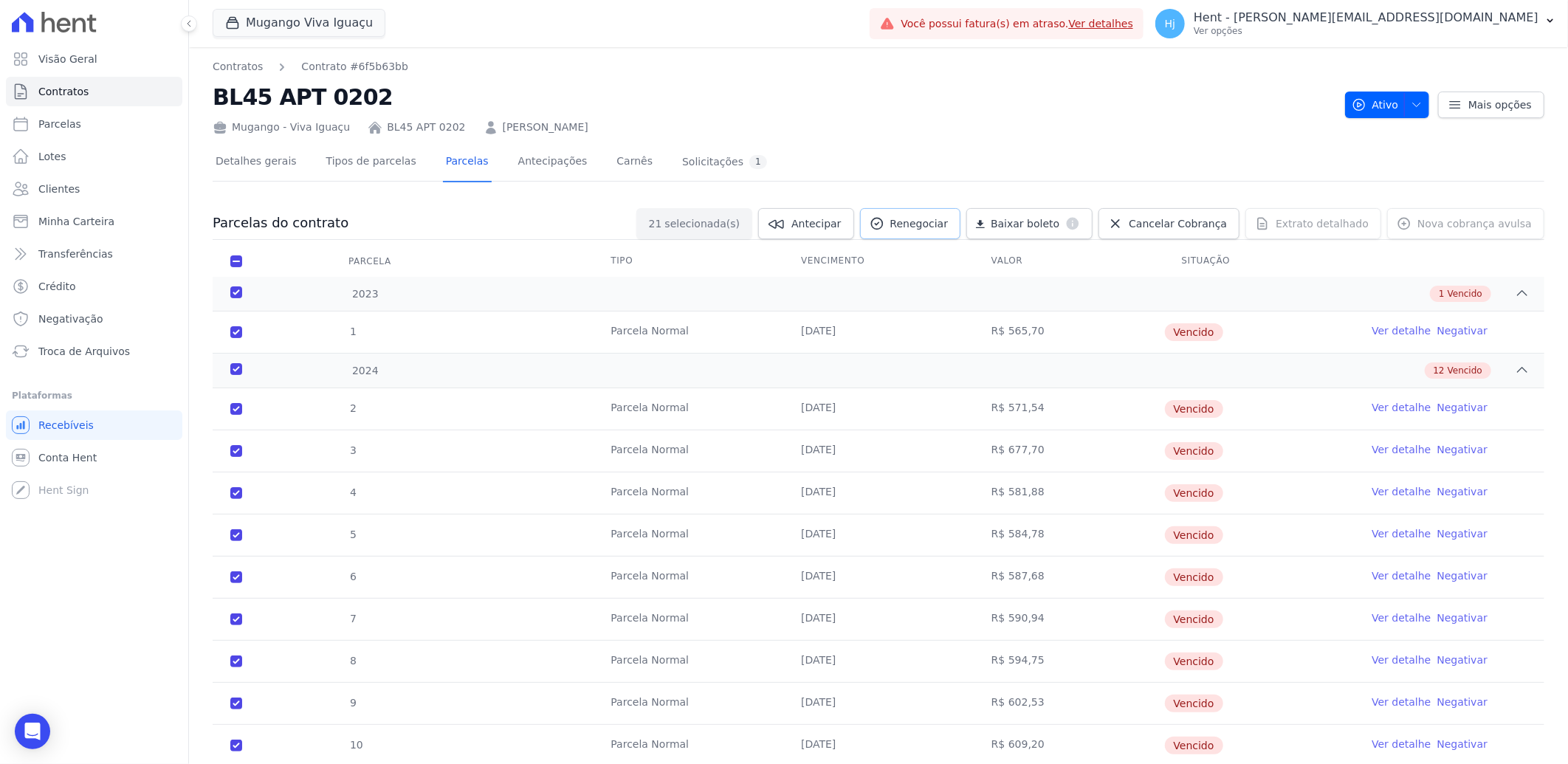
click at [917, 222] on link "Renegociar" at bounding box center [911, 224] width 101 height 31
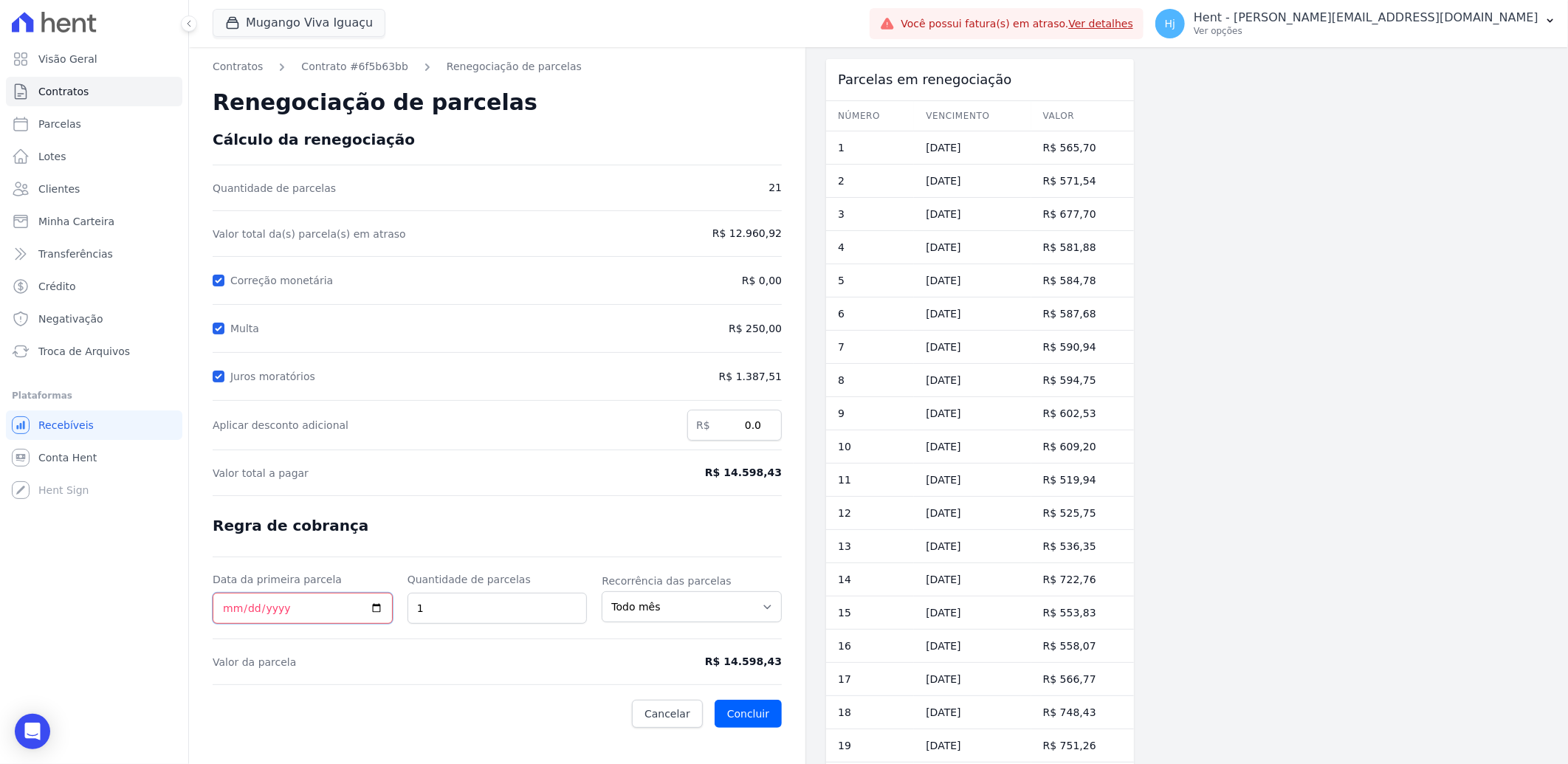
click at [224, 610] on input "Data da primeira parcela" at bounding box center [302, 609] width 180 height 31
type input "[DATE]"
click at [589, 523] on form "Cálculo da renegociação Quantidade de parcelas 21 Valor total da(s) parcela(s) …" at bounding box center [497, 429] width 569 height 598
click at [439, 610] on input "12" at bounding box center [497, 609] width 180 height 31
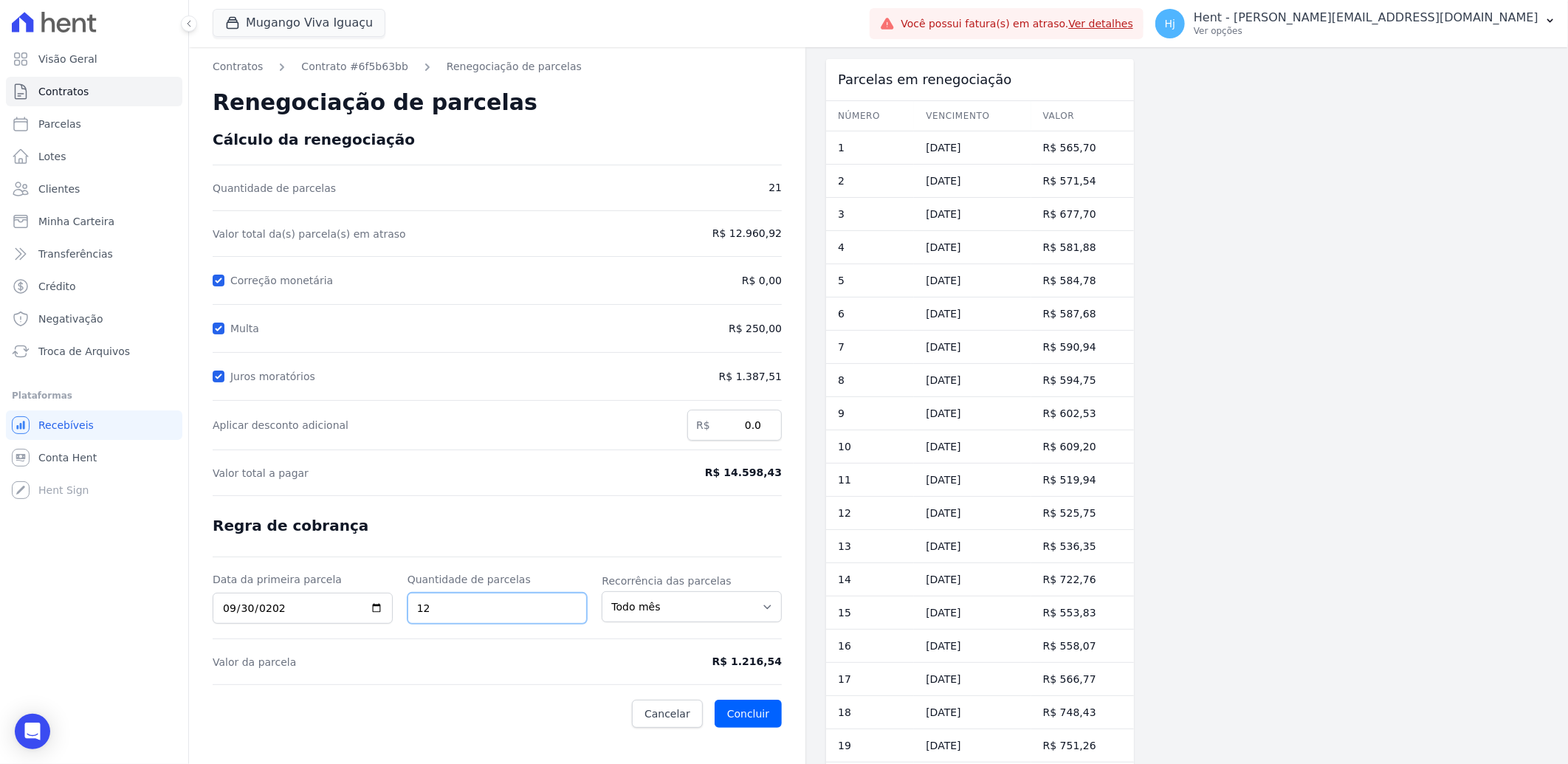
click at [439, 610] on input "12" at bounding box center [497, 609] width 180 height 31
click at [769, 604] on select "Todo mês A cada 2 meses A cada 3 meses A cada 6 meses A cada 10 meses A cada 12…" at bounding box center [692, 607] width 180 height 31
click at [444, 614] on input "14" at bounding box center [497, 609] width 180 height 31
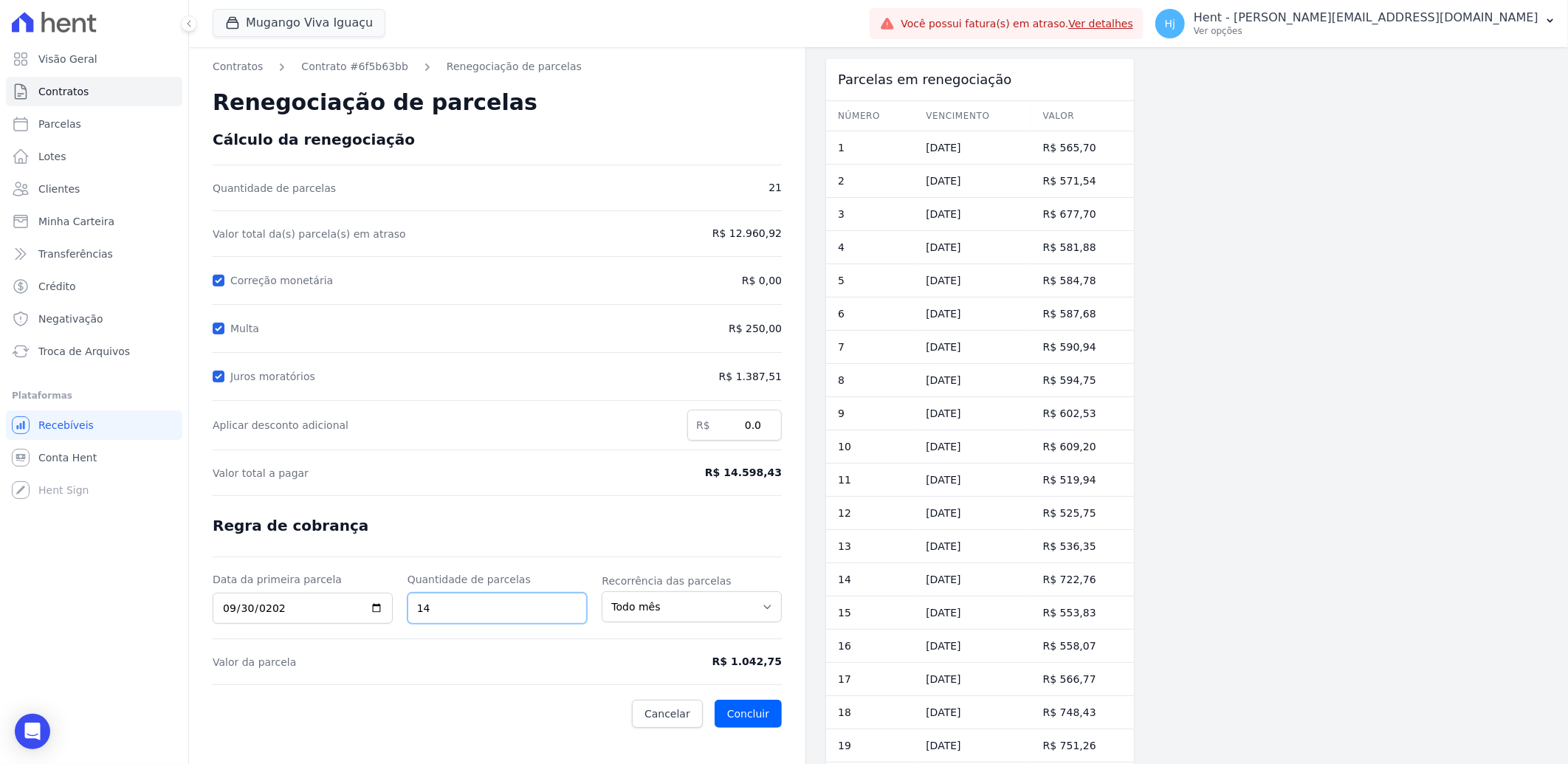
click at [444, 614] on input "14" at bounding box center [497, 609] width 180 height 31
click at [461, 613] on input "40" at bounding box center [497, 609] width 180 height 31
type input "12"
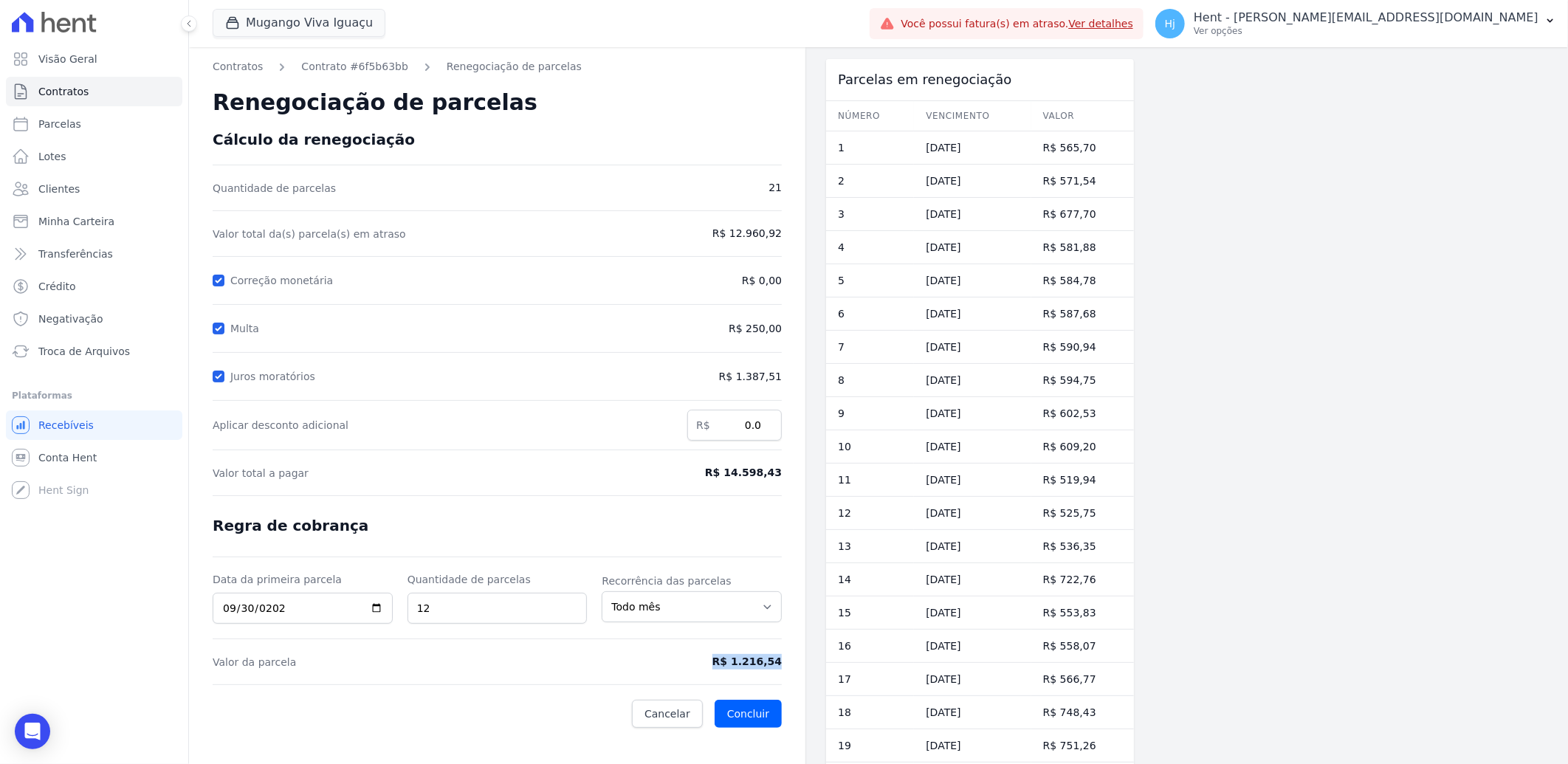
drag, startPoint x: 727, startPoint y: 667, endPoint x: 779, endPoint y: 672, distance: 52.2
click at [779, 672] on form "Cálculo da renegociação Quantidade de parcelas 21 Valor total da(s) parcela(s) …" at bounding box center [497, 429] width 569 height 598
copy form "R$ 1.216,54"
click at [670, 716] on span "Cancelar" at bounding box center [667, 714] width 46 height 15
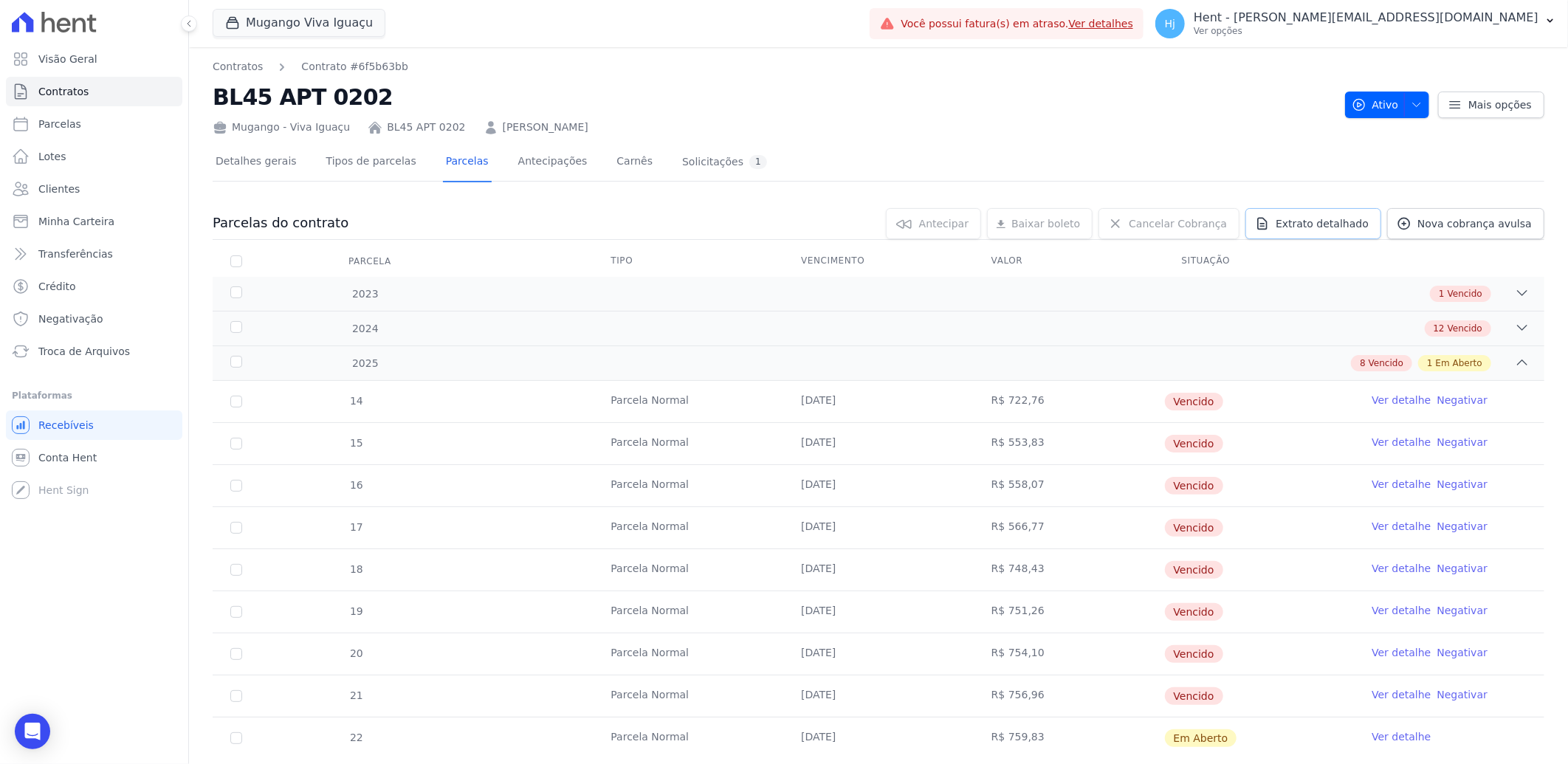
click at [1320, 222] on span "Extrato detalhado" at bounding box center [1322, 224] width 93 height 15
click at [1509, 220] on span "Exportar PDF" at bounding box center [1520, 225] width 78 height 15
click at [66, 183] on span "Clientes" at bounding box center [58, 189] width 41 height 15
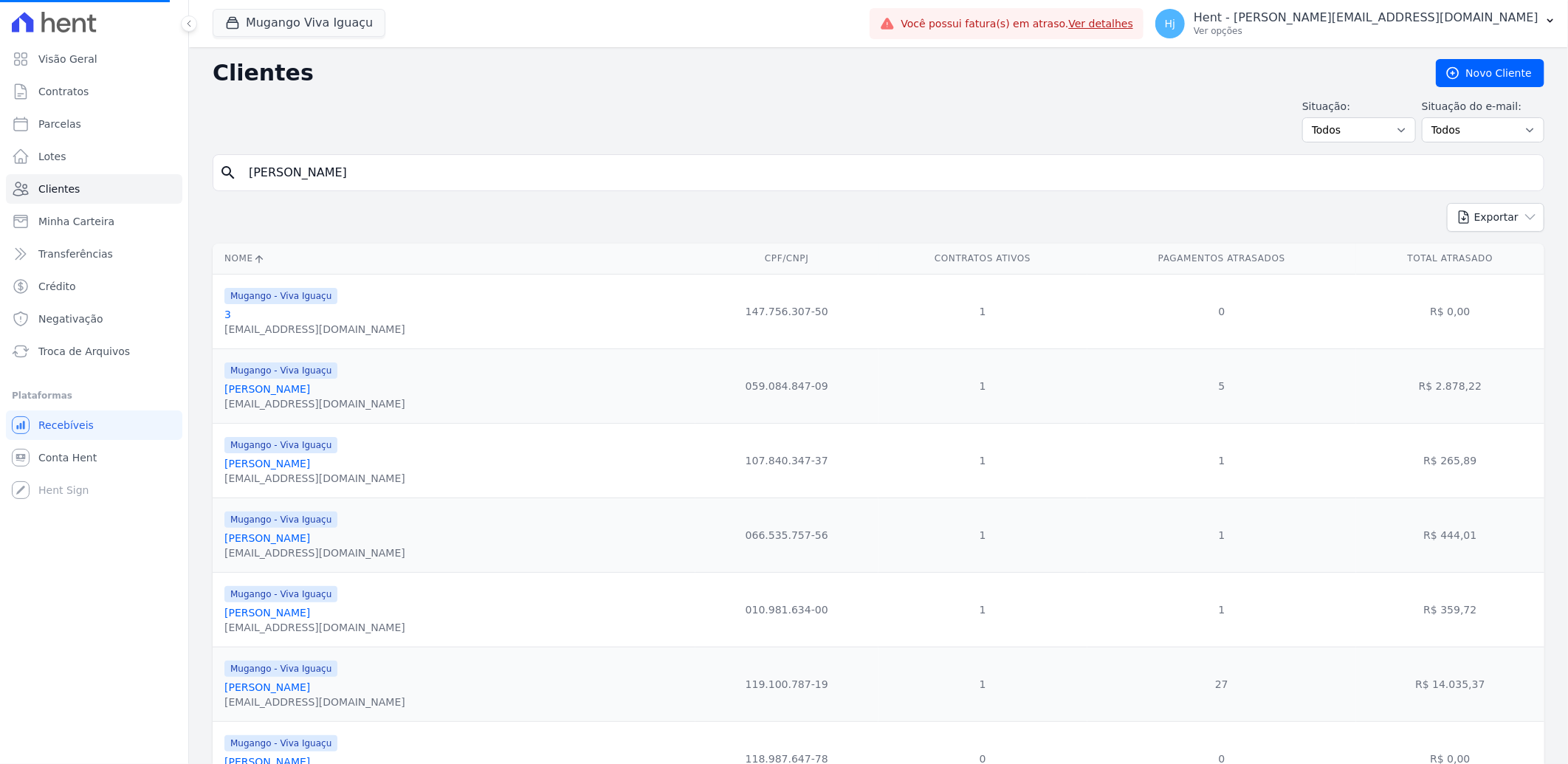
click at [319, 170] on input "[PERSON_NAME]" at bounding box center [889, 173] width 1298 height 30
click at [370, 179] on input "search" at bounding box center [889, 173] width 1298 height 30
paste input "[PERSON_NAME]"
type input "[PERSON_NAME]"
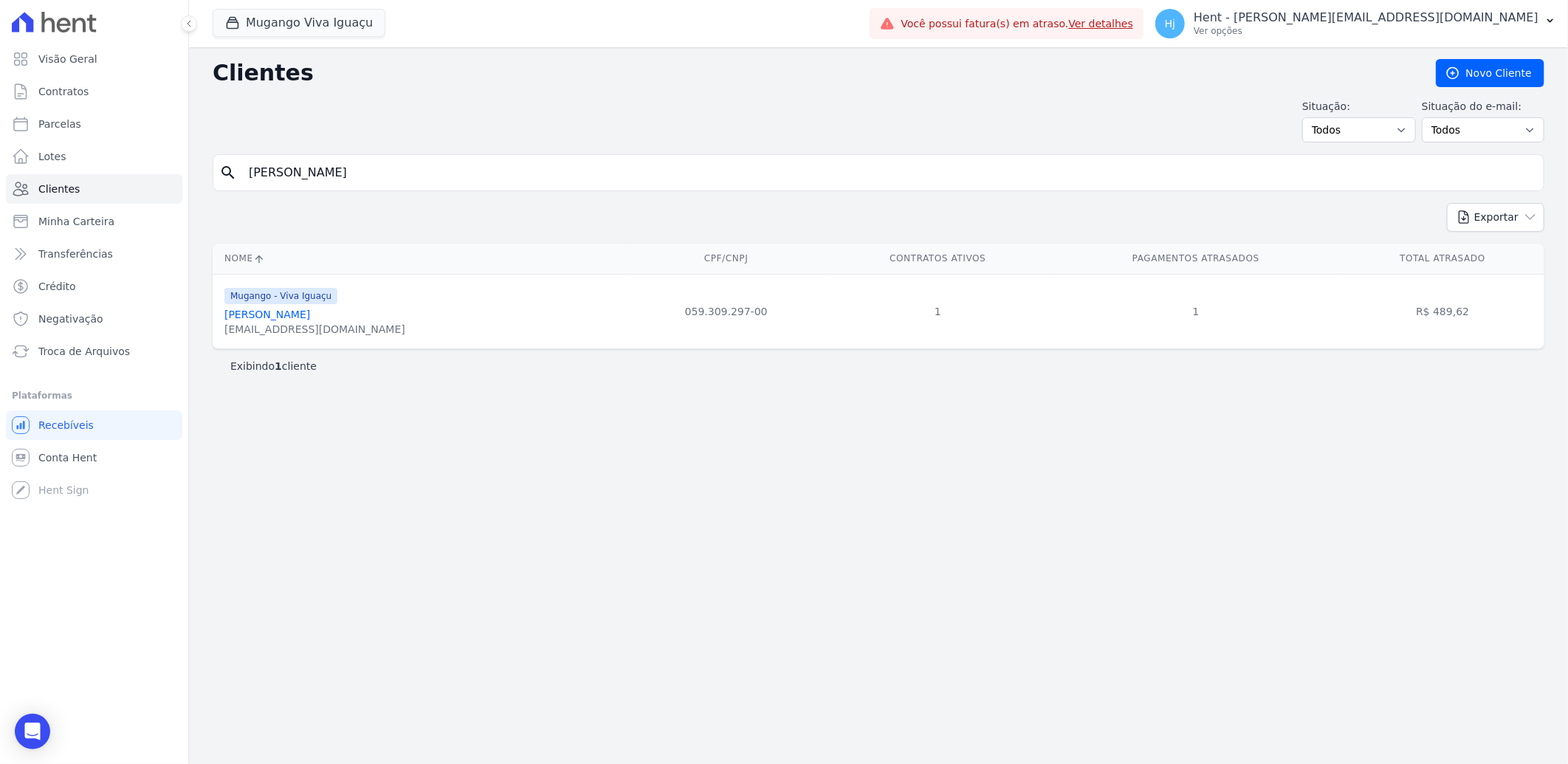
click at [301, 304] on span "Mugango - Viva Iguaçu" at bounding box center [280, 296] width 113 height 16
click at [308, 316] on link "[PERSON_NAME]" at bounding box center [267, 315] width 86 height 12
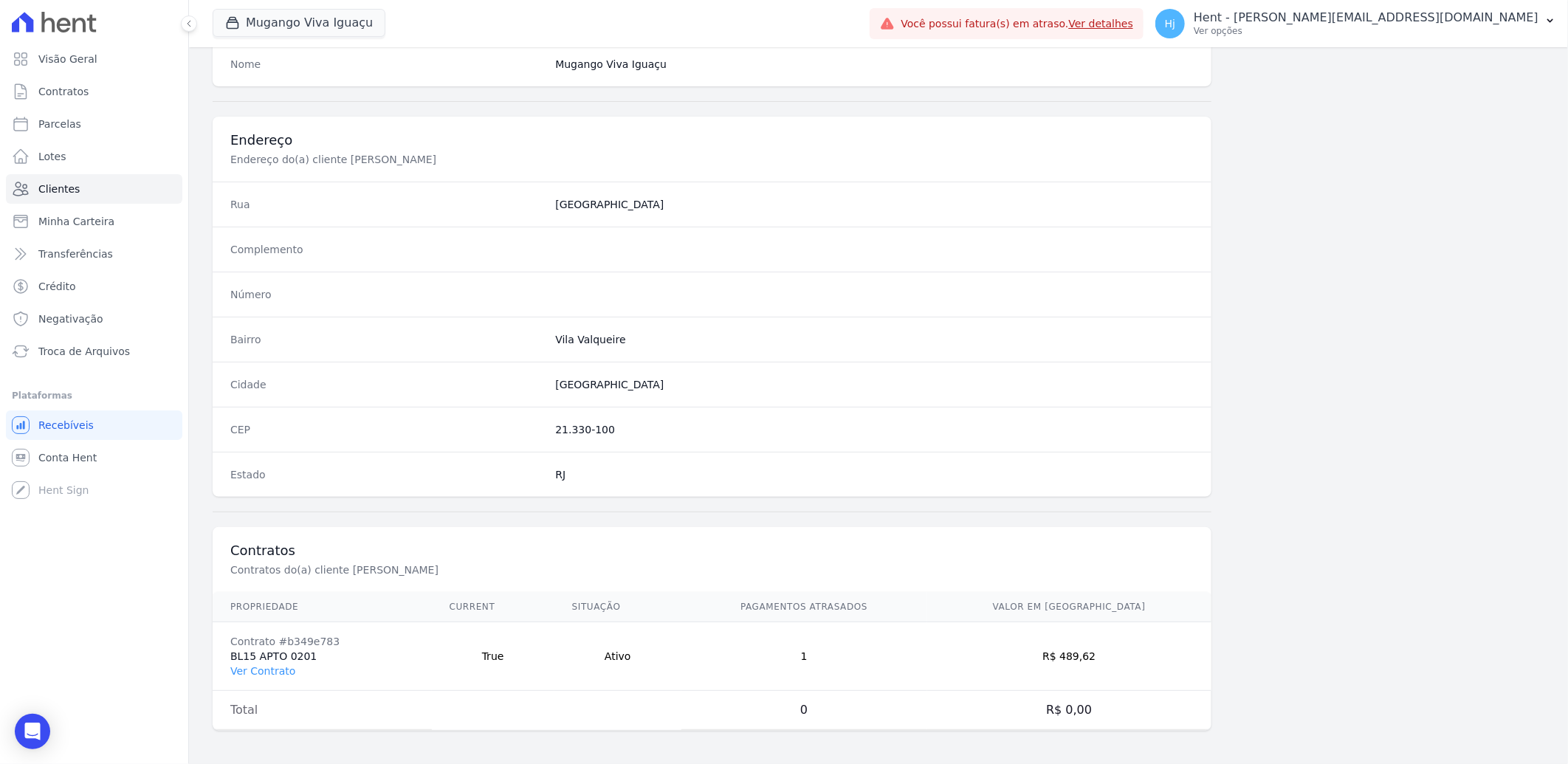
scroll to position [619, 0]
click at [269, 666] on link "Ver Contrato" at bounding box center [263, 669] width 65 height 12
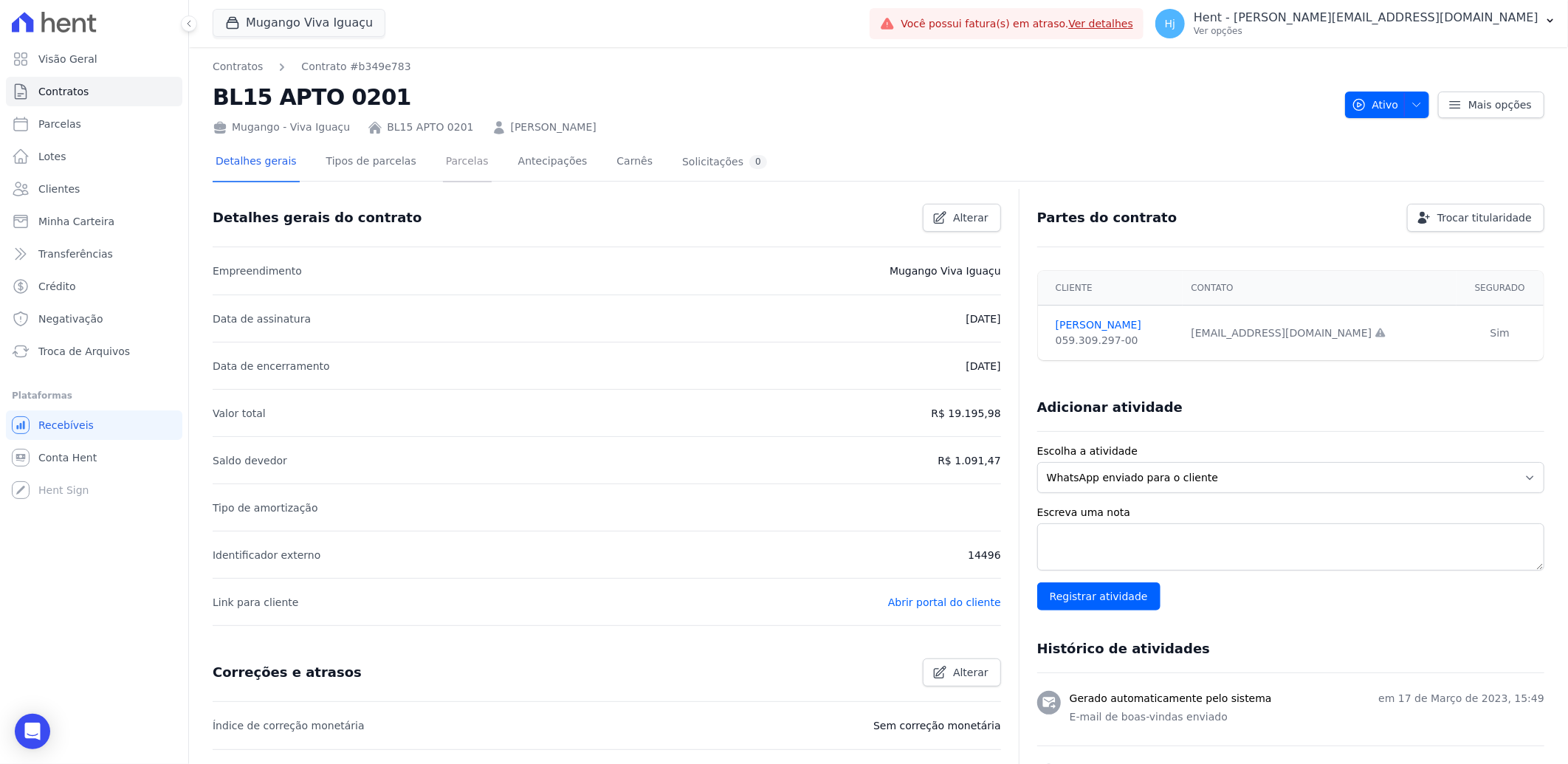
click at [448, 166] on link "Parcelas" at bounding box center [467, 163] width 48 height 39
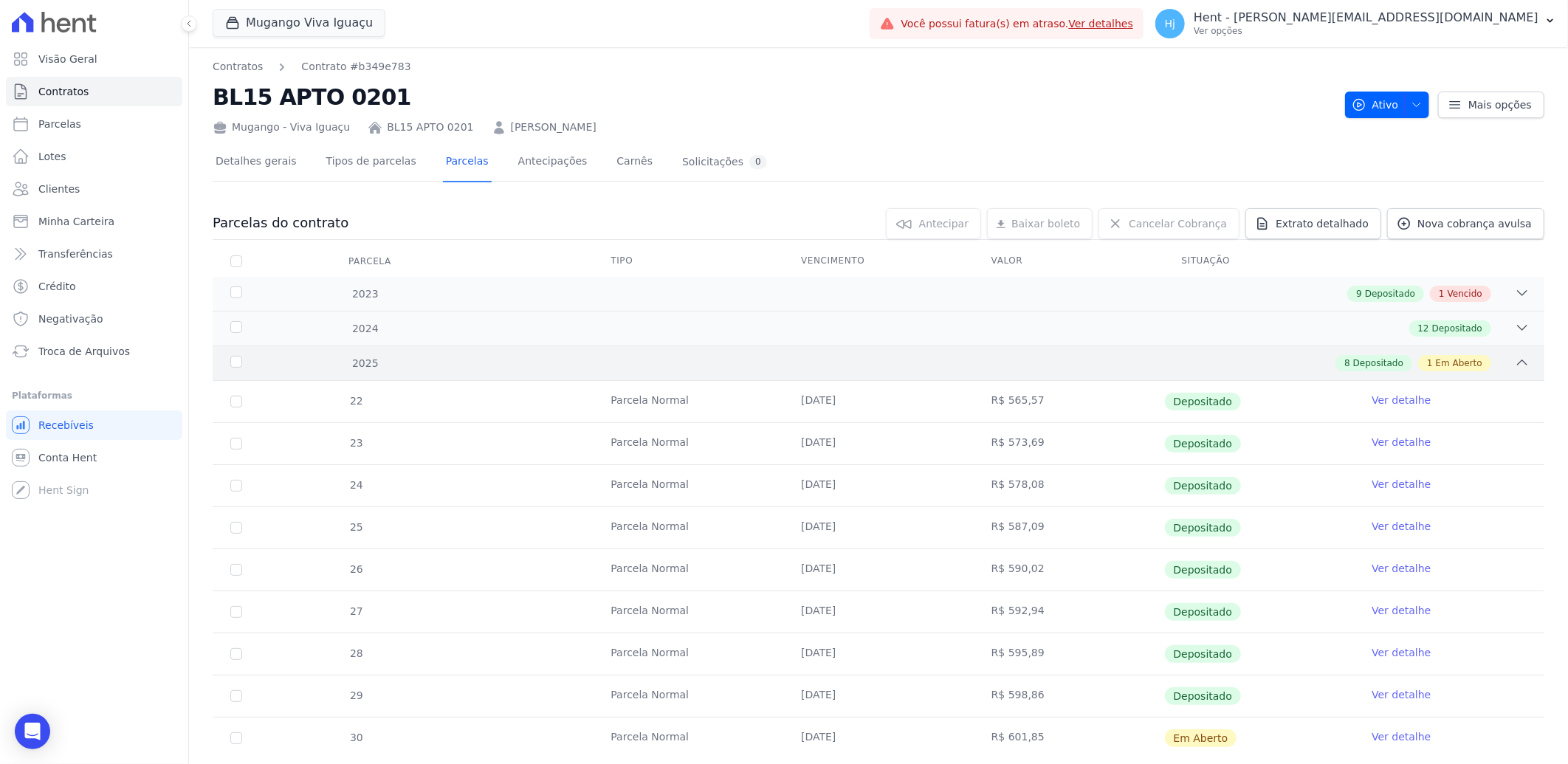
scroll to position [38, 0]
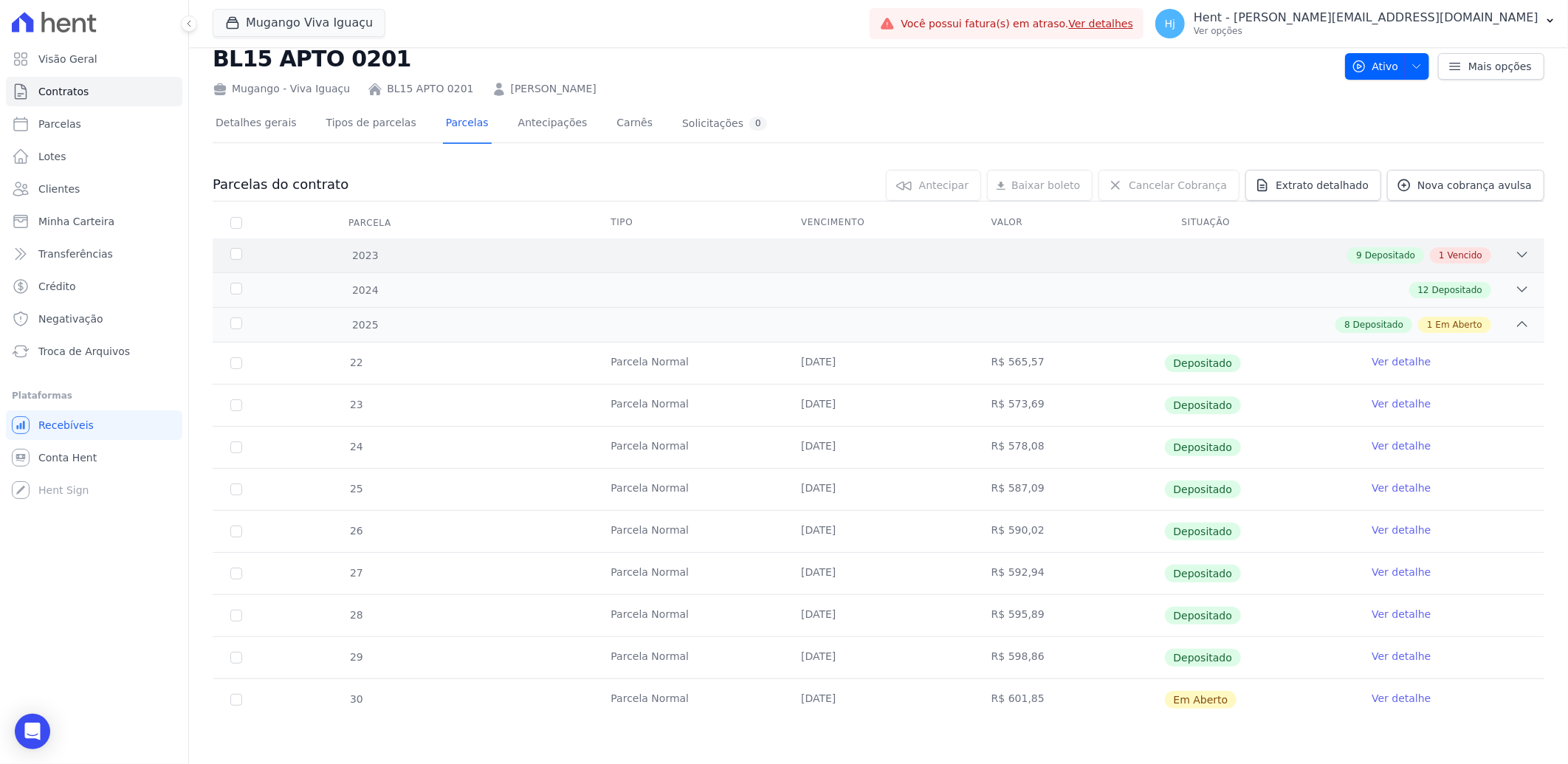
click at [1515, 251] on icon at bounding box center [1522, 255] width 15 height 15
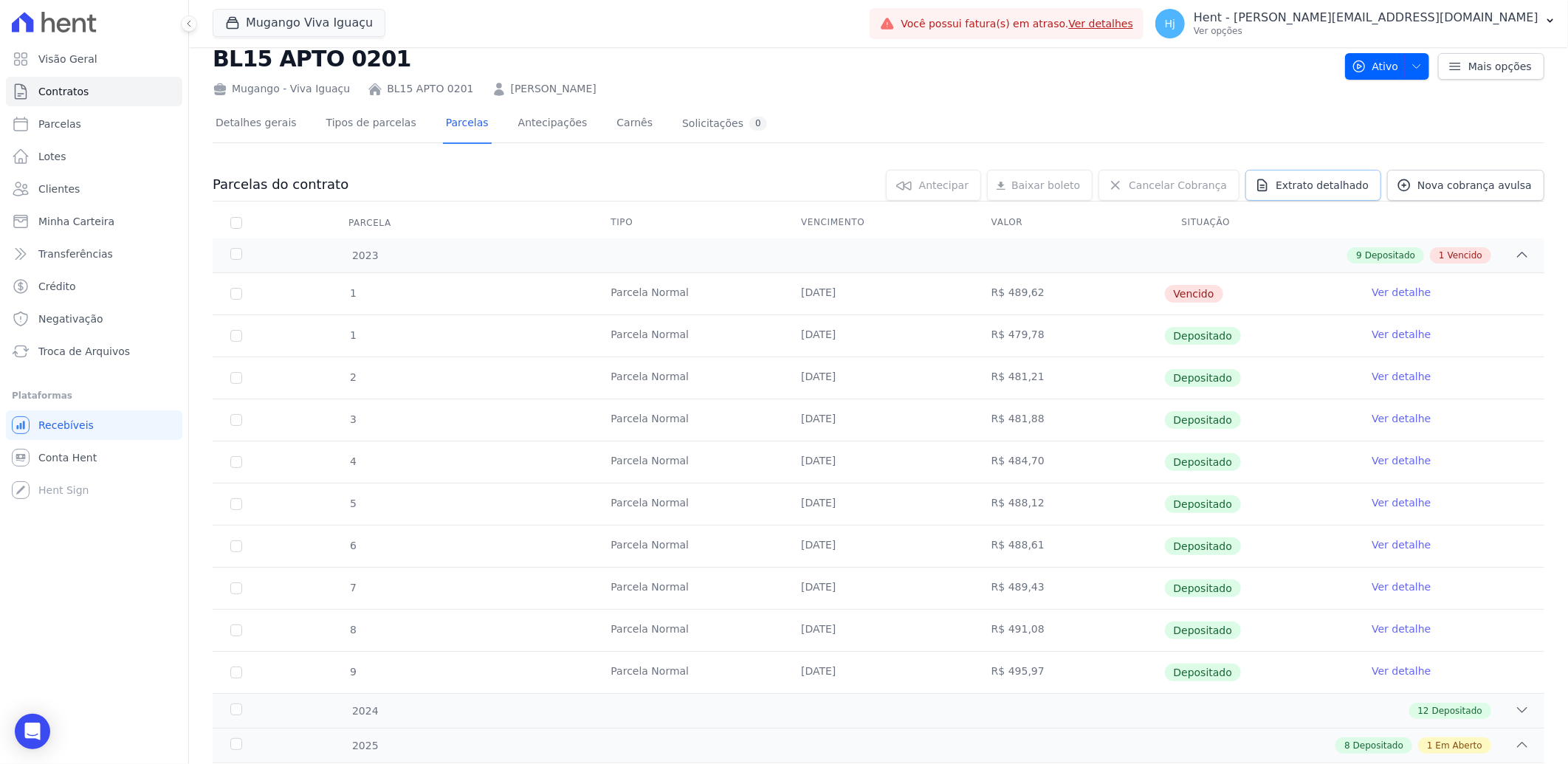
click at [1315, 183] on span "Extrato detalhado" at bounding box center [1322, 186] width 93 height 15
click at [1492, 190] on span "Exportar PDF" at bounding box center [1520, 187] width 78 height 15
click at [72, 187] on span "Clientes" at bounding box center [58, 189] width 41 height 15
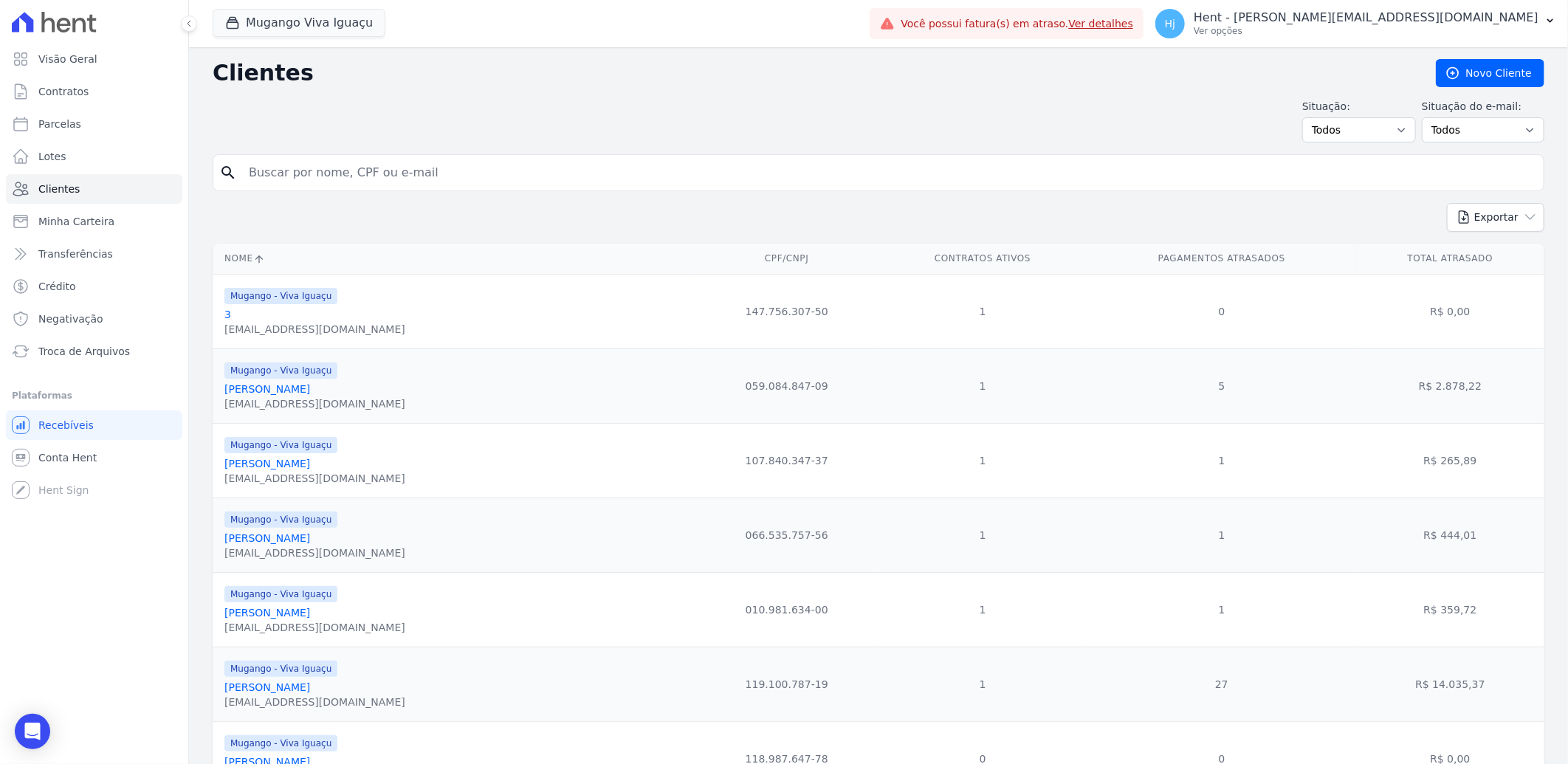
click at [377, 172] on input "search" at bounding box center [889, 173] width 1298 height 30
paste input "[PERSON_NAME]"
type input "[PERSON_NAME]"
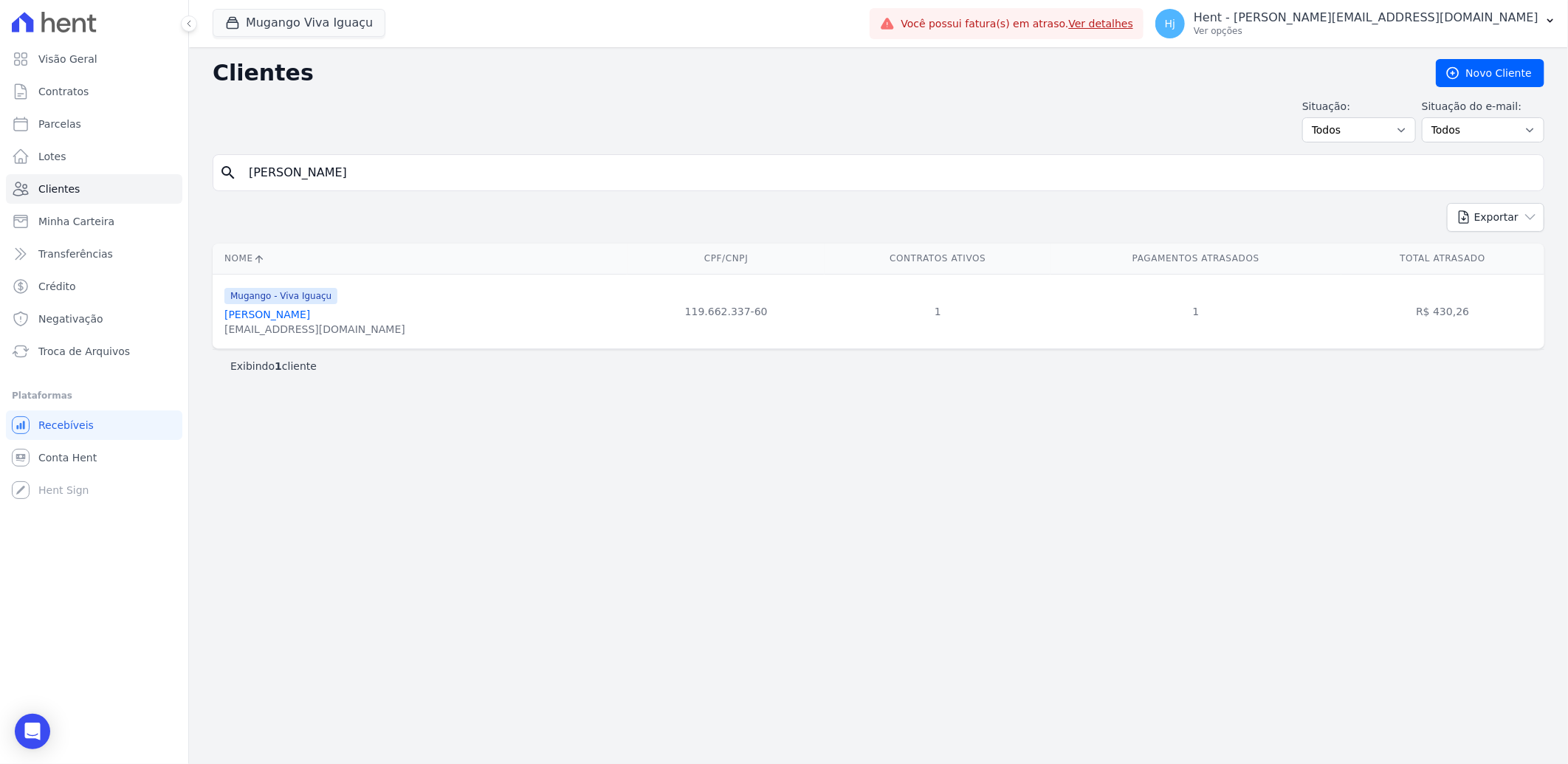
click at [310, 316] on link "[PERSON_NAME]" at bounding box center [267, 315] width 86 height 12
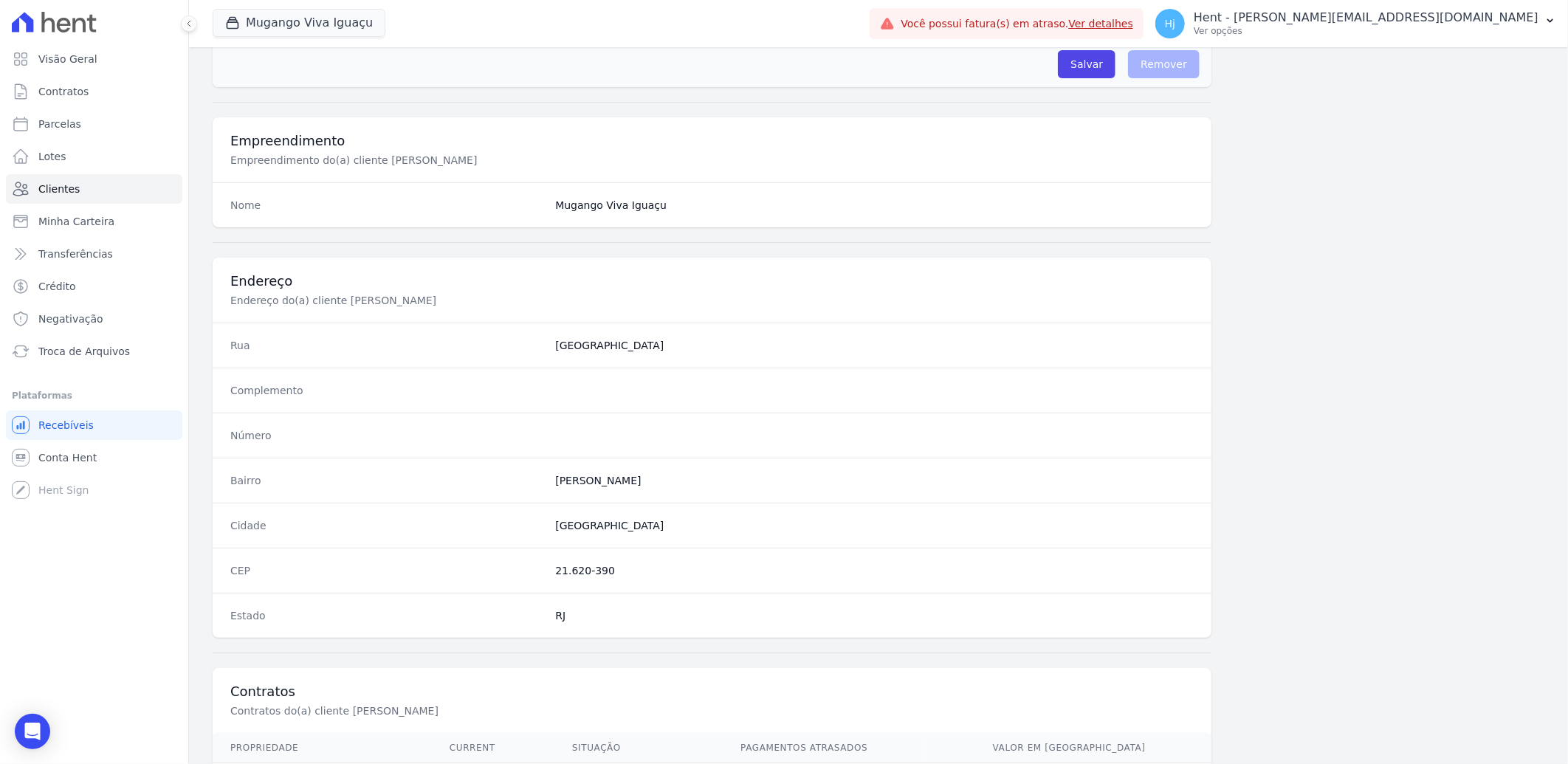
scroll to position [619, 0]
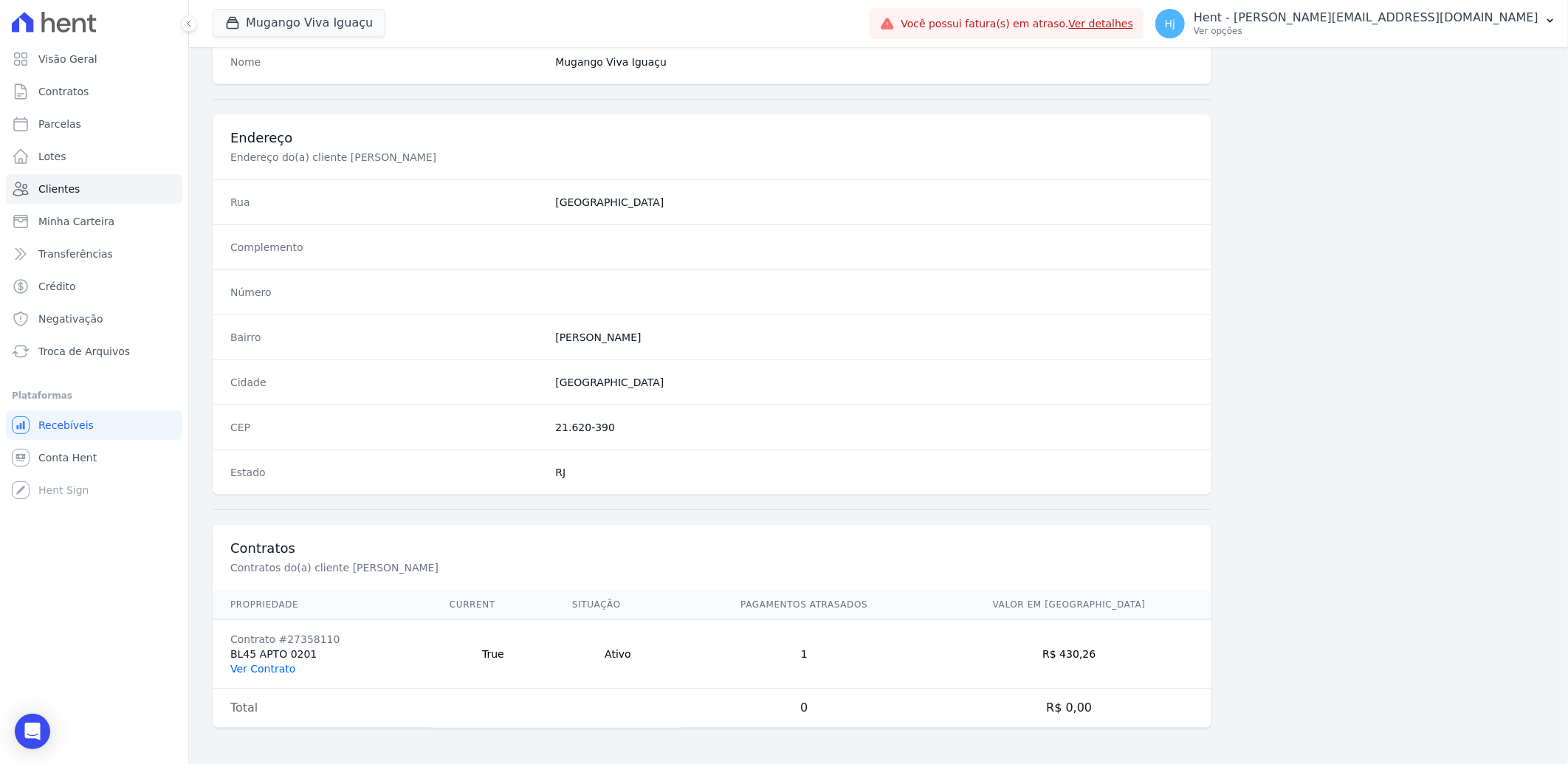
click at [266, 669] on link "Ver Contrato" at bounding box center [263, 669] width 65 height 12
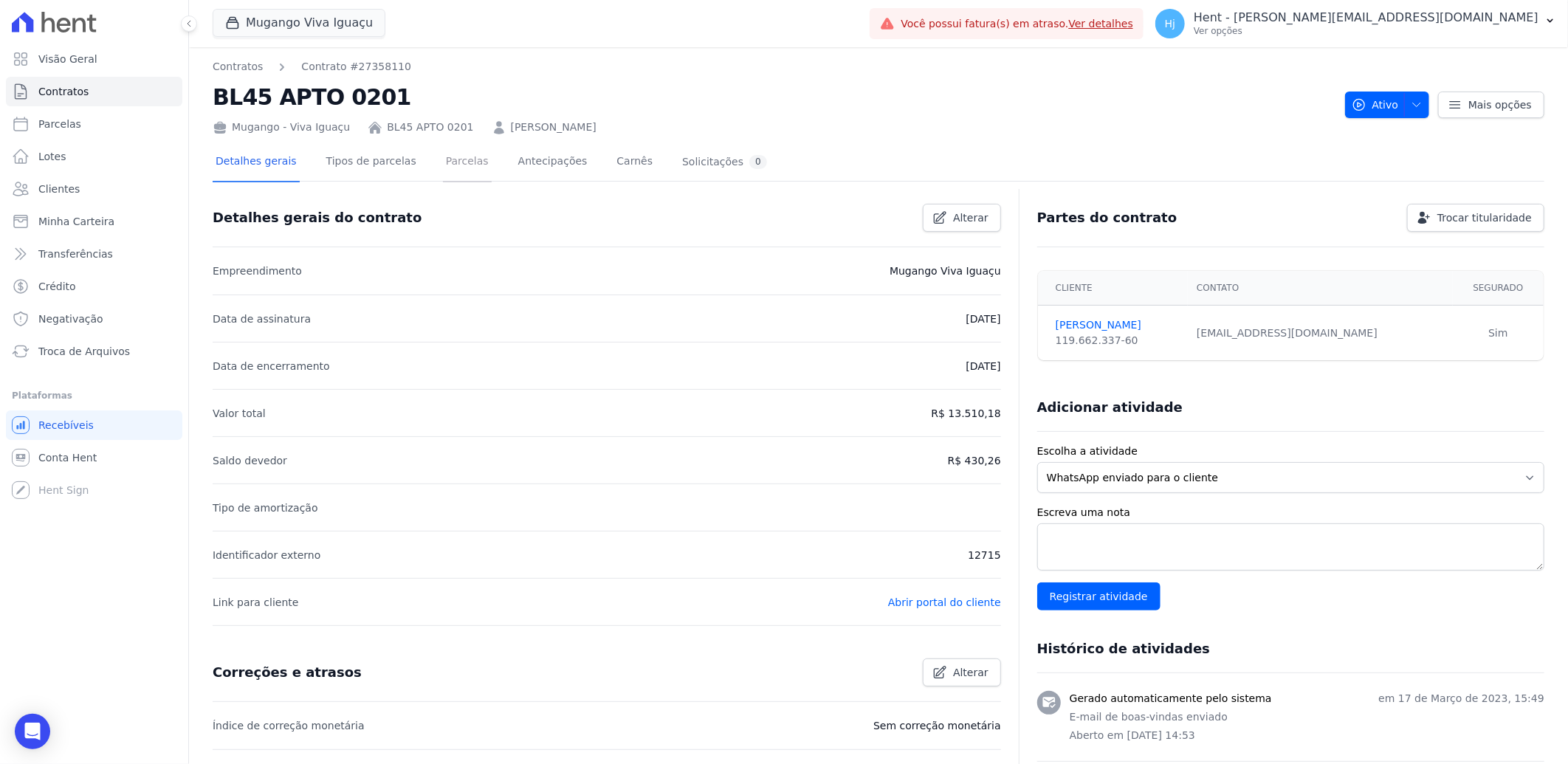
click at [448, 163] on link "Parcelas" at bounding box center [467, 163] width 48 height 39
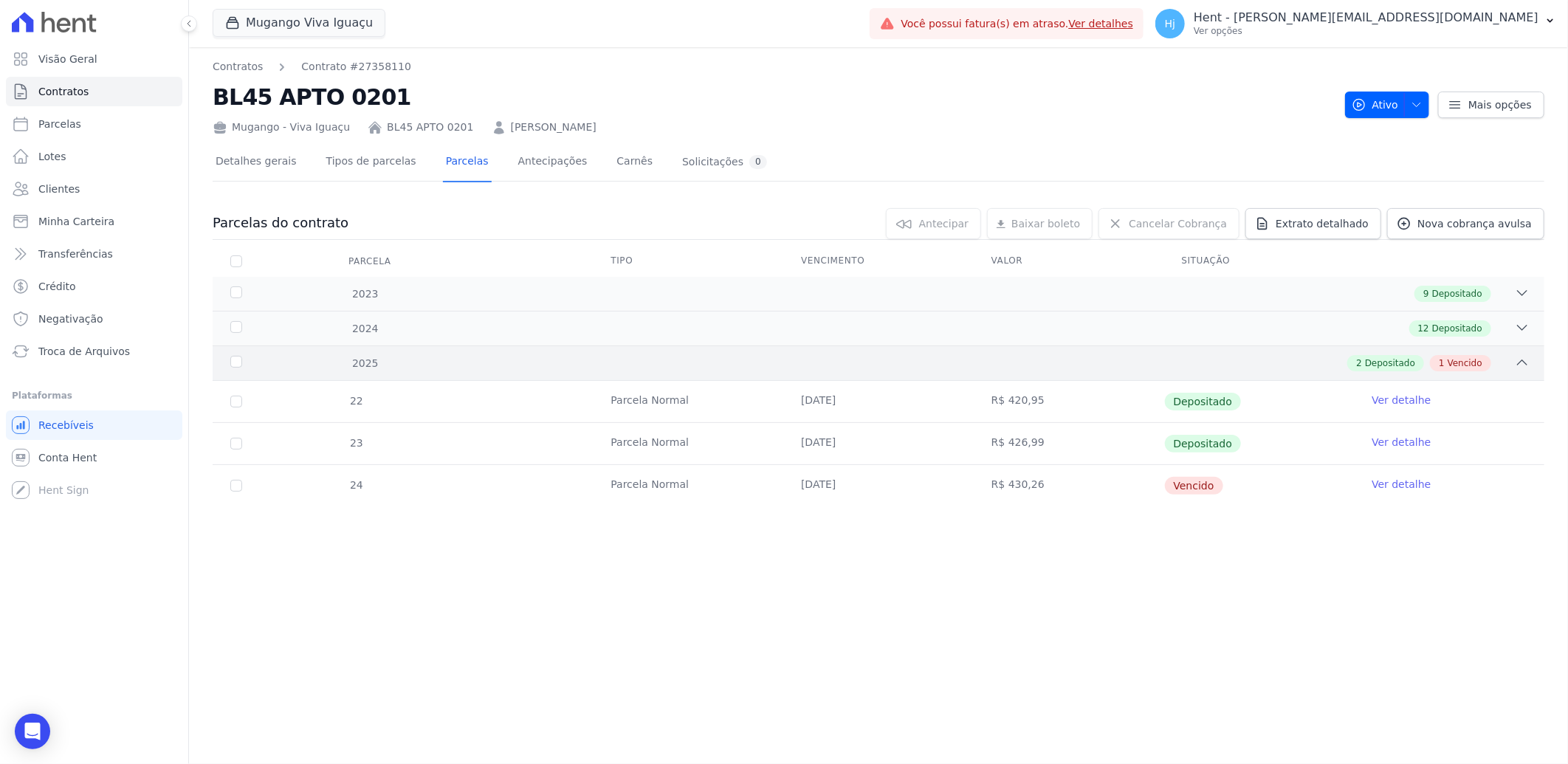
click at [1190, 360] on div "2 Depositado 1 Vencido" at bounding box center [944, 363] width 1171 height 16
click at [933, 695] on div "Contratos Contrato #27358110 BL45 APTO 0201 Mugango - Viva Iguaçu BL45 APTO 020…" at bounding box center [878, 405] width 1379 height 717
drag, startPoint x: 669, startPoint y: 131, endPoint x: 489, endPoint y: 120, distance: 180.3
click at [489, 120] on div "Mugango - Viva Iguaçu BL45 APTO 0201 [PERSON_NAME]" at bounding box center [773, 124] width 1120 height 22
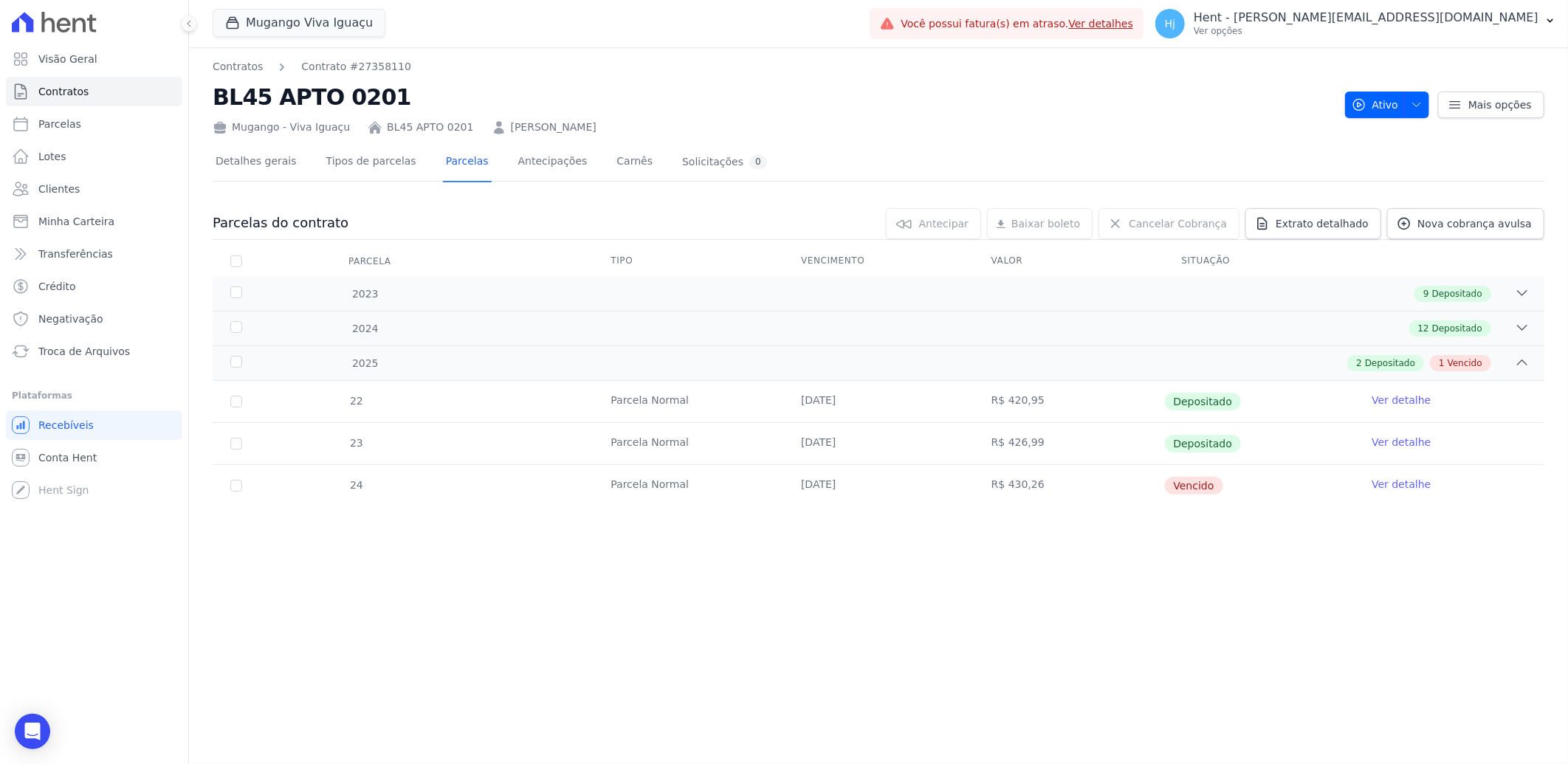
copy link "[PERSON_NAME]"
click at [72, 187] on span "Clientes" at bounding box center [58, 189] width 41 height 15
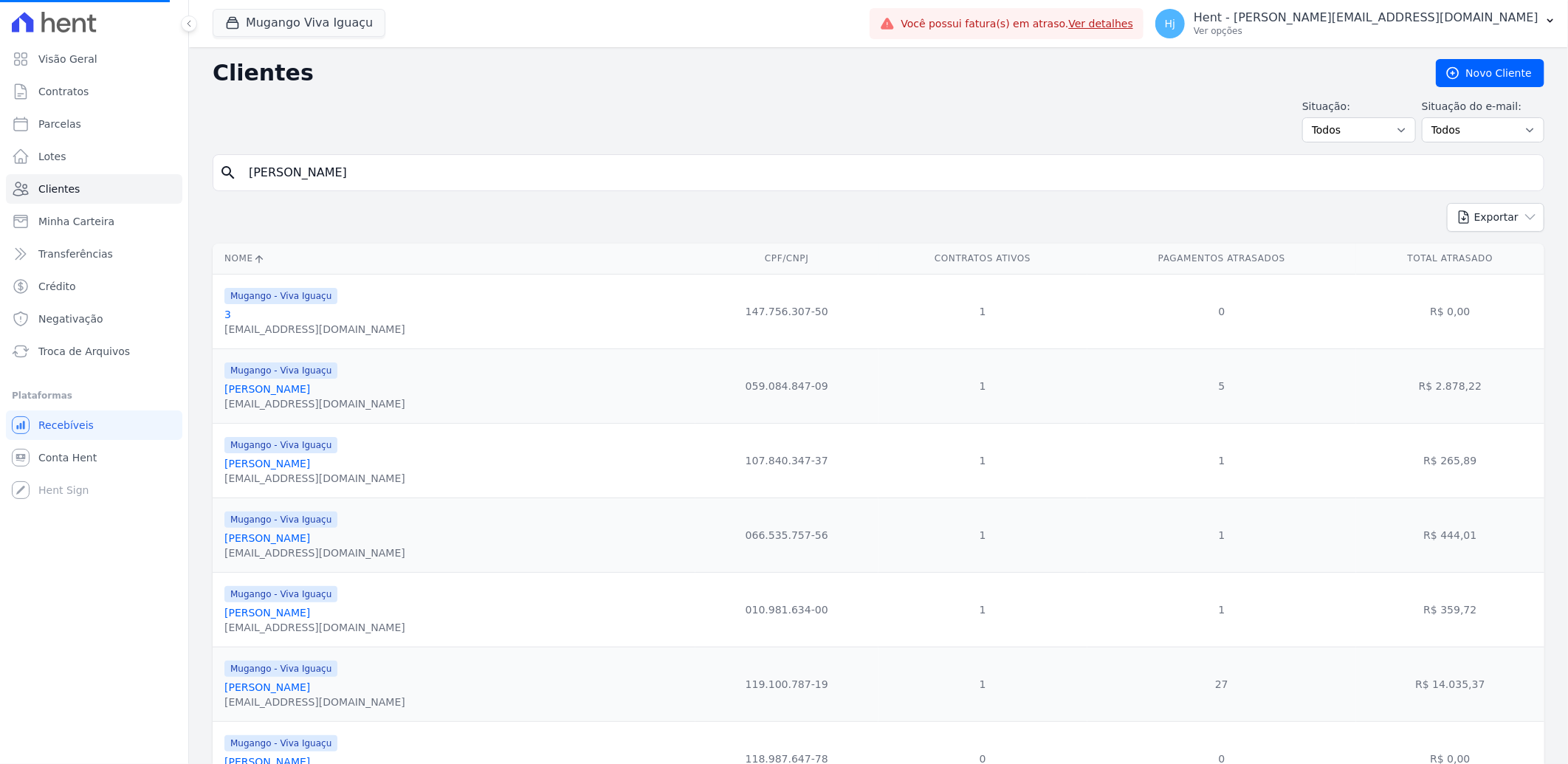
click at [418, 175] on input "[PERSON_NAME]" at bounding box center [889, 173] width 1298 height 30
click at [418, 174] on input "search" at bounding box center [889, 173] width 1298 height 30
type input "[PERSON_NAME]"
